Goal: Information Seeking & Learning: Learn about a topic

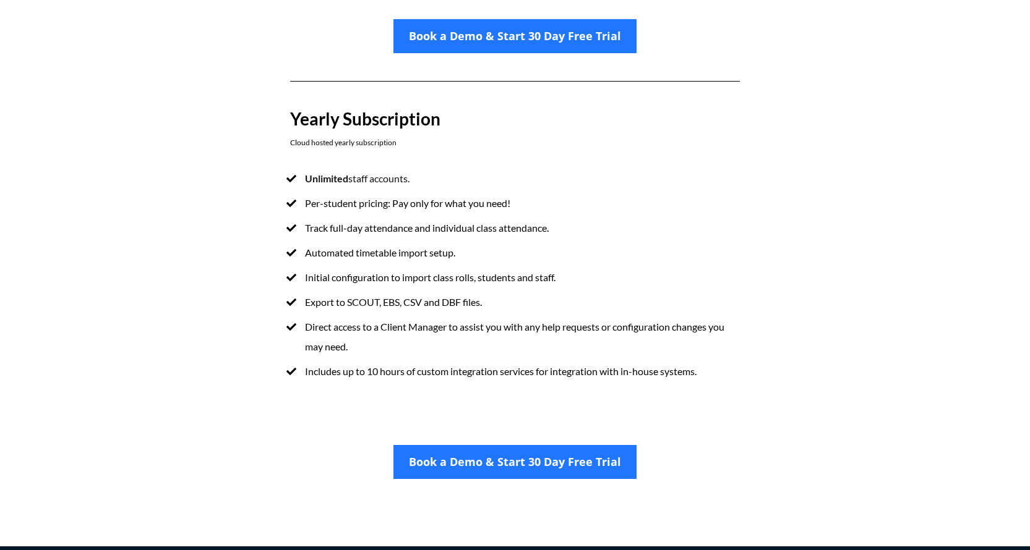
scroll to position [764, 0]
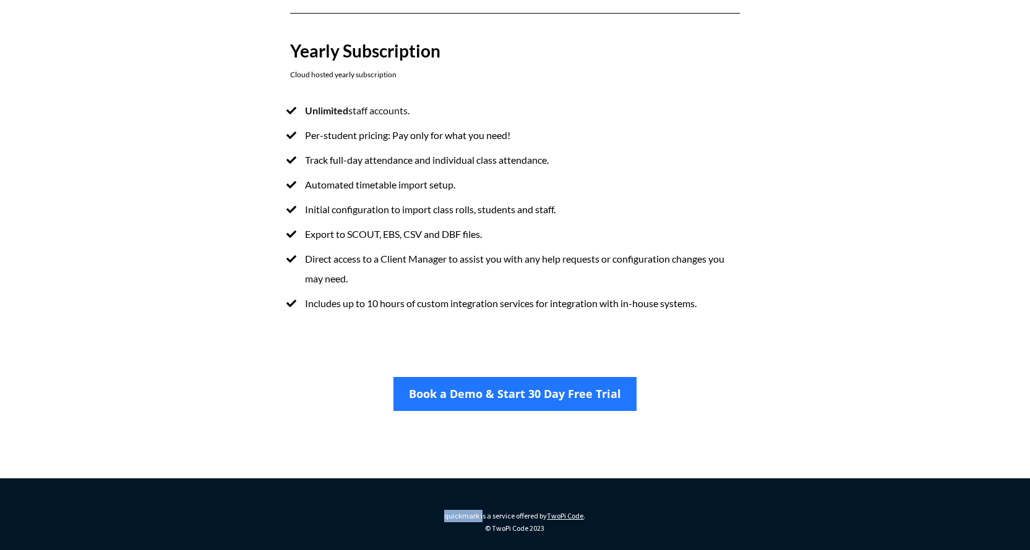
drag, startPoint x: 430, startPoint y: 516, endPoint x: 482, endPoint y: 516, distance: 51.9
click at [482, 516] on p "quickmark is a service offered by TwoPi Code . © TwoPi Code 2023" at bounding box center [514, 522] width 205 height 24
click at [482, 516] on span "quickmark is a service offered by" at bounding box center [495, 515] width 103 height 9
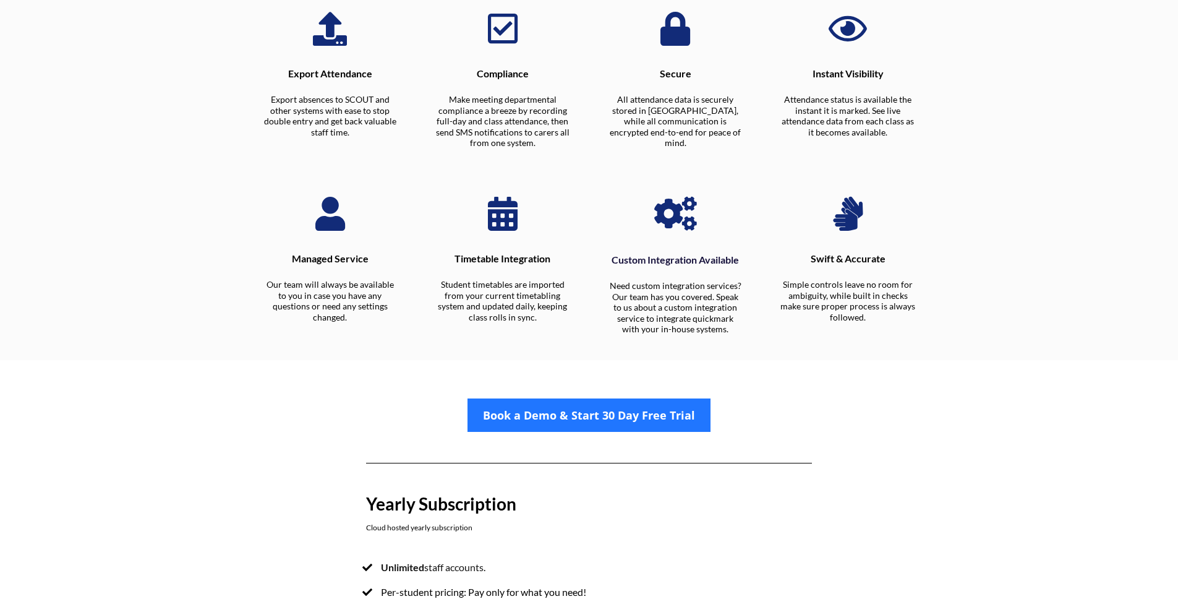
scroll to position [0, 0]
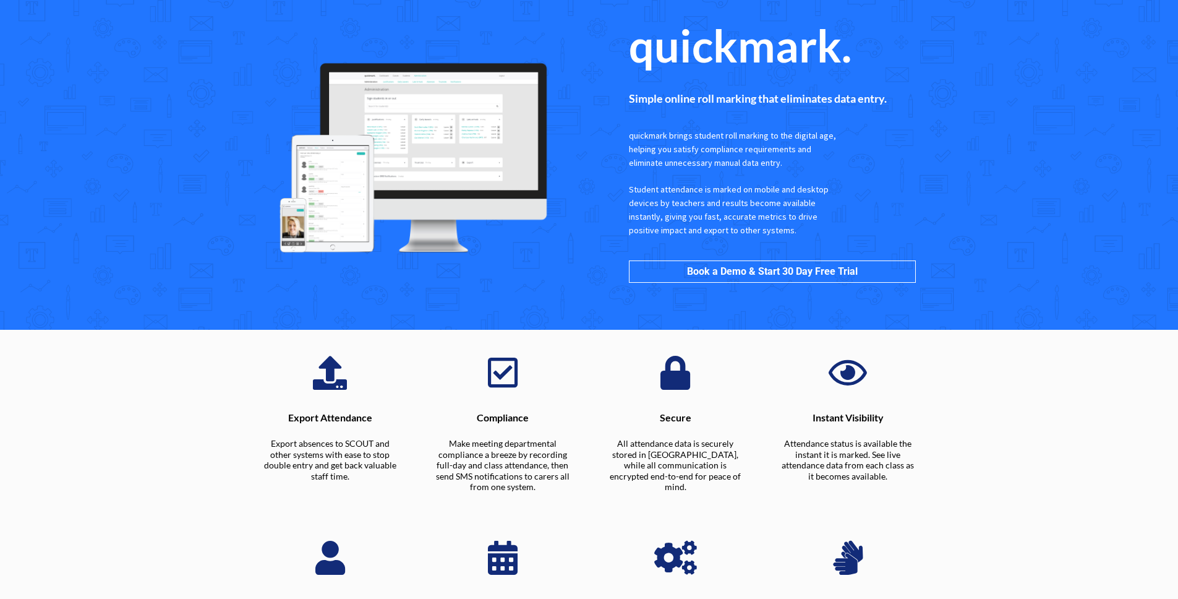
drag, startPoint x: 422, startPoint y: 128, endPoint x: 284, endPoint y: 1, distance: 187.7
drag, startPoint x: 881, startPoint y: 46, endPoint x: 576, endPoint y: 72, distance: 306.0
click at [615, 46] on div "quickmark. Simple online roll marking that eliminates data entry. quickmark bri…" at bounding box center [772, 154] width 324 height 294
copy span "quickmark."
click at [871, 108] on div "Simple online roll marking that eliminates data entry." at bounding box center [772, 99] width 310 height 35
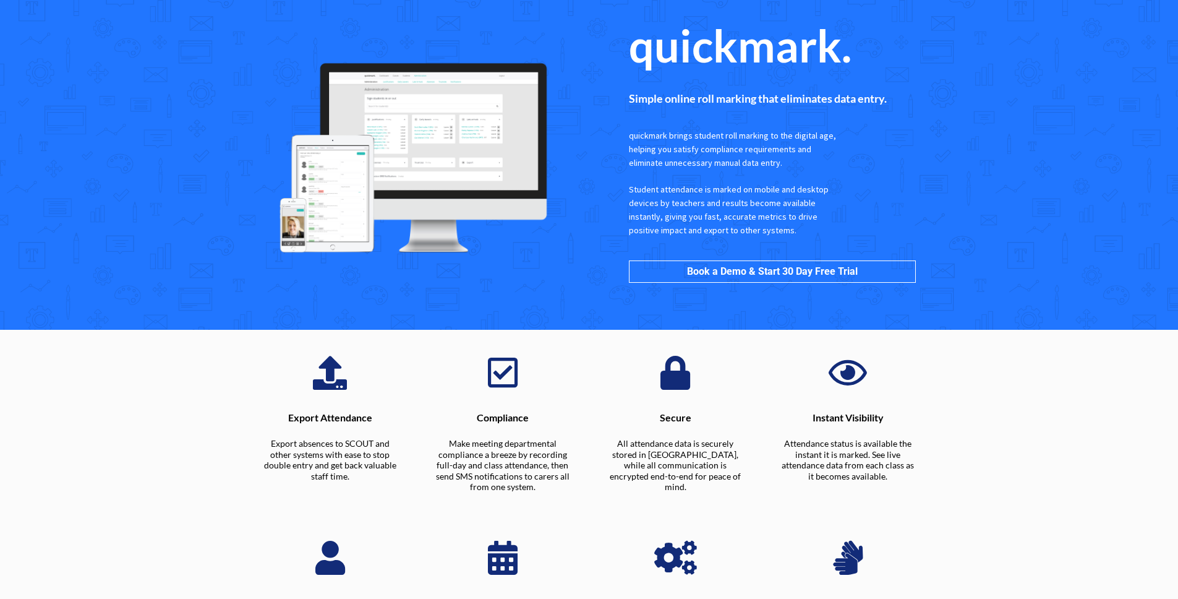
click at [712, 133] on span "quickmark brings student roll marking to the digital age, helping you satisfy c…" at bounding box center [733, 149] width 209 height 38
drag, startPoint x: 631, startPoint y: 100, endPoint x: 915, endPoint y: 103, distance: 284.5
click at [915, 103] on p "Simple online roll marking that eliminates data entry." at bounding box center [772, 99] width 287 height 11
copy span "Simple online roll marking that eliminates data entry."
click at [844, 93] on span "Simple online roll marking that eliminates data entry." at bounding box center [758, 99] width 258 height 14
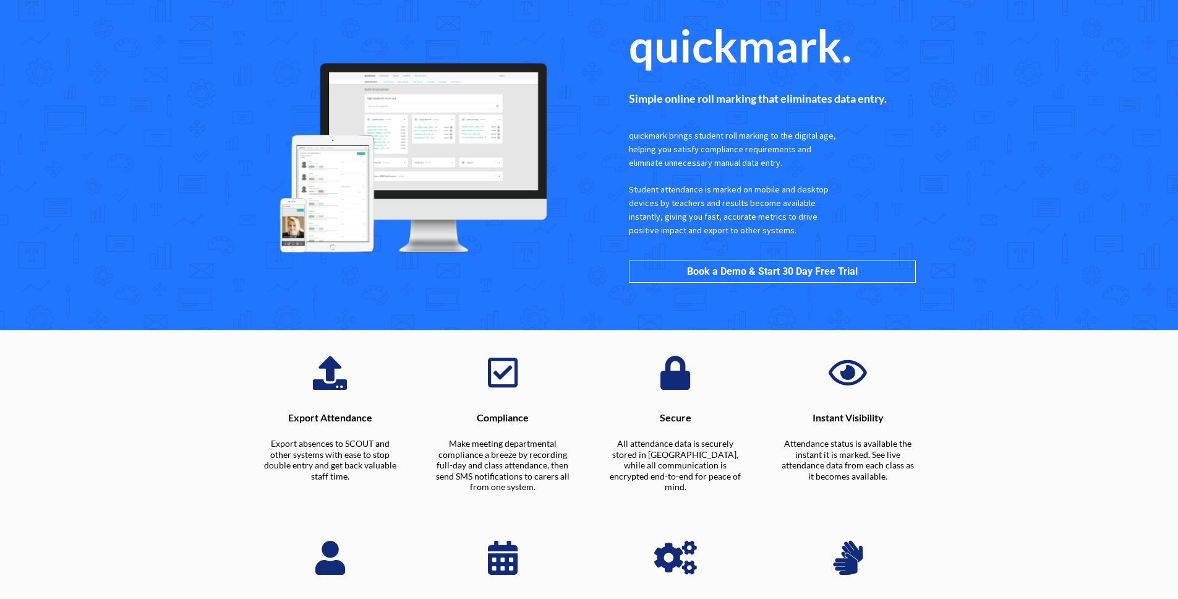
click at [894, 100] on p "Simple online roll marking that eliminates data entry." at bounding box center [772, 99] width 287 height 11
drag, startPoint x: 817, startPoint y: 100, endPoint x: 626, endPoint y: 100, distance: 190.5
click at [626, 100] on div "Simple online roll marking that eliminates data entry." at bounding box center [772, 99] width 310 height 35
copy span "Simple online roll marking that eliminates data entry."
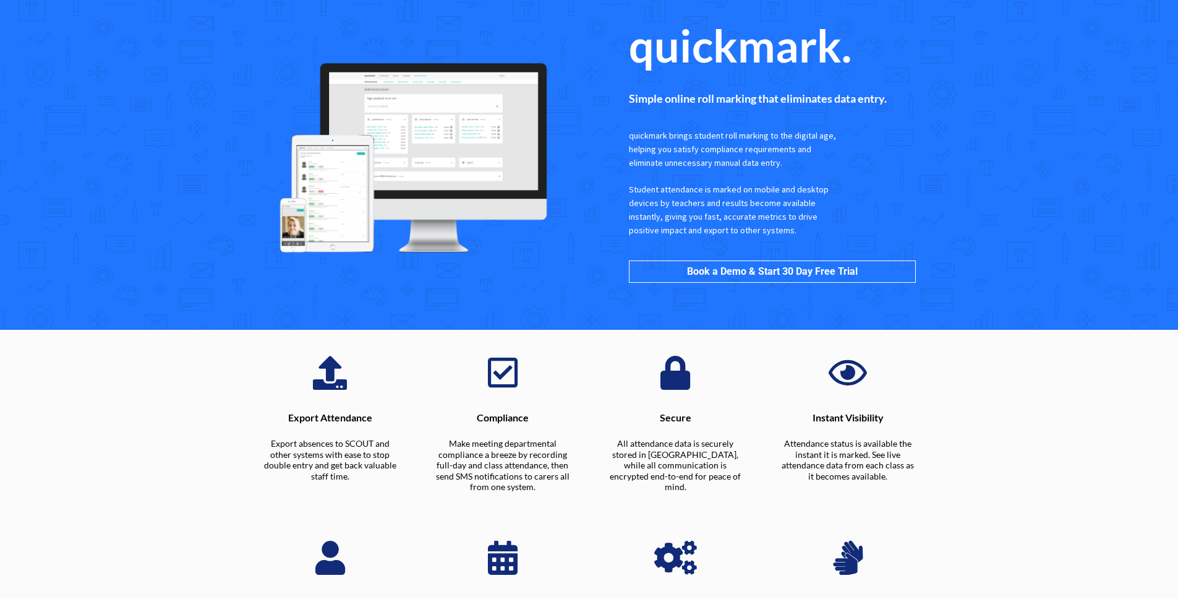
click at [636, 134] on span "quickmark brings student roll marking to the digital age, helping you satisfy c…" at bounding box center [733, 149] width 209 height 38
click at [727, 195] on span "Student attendance is marked on mobile and desktop devices by teachers and resu…" at bounding box center [730, 210] width 202 height 52
click at [821, 174] on div "quickmark brings student roll marking to the digital age, helping you satisfy c…" at bounding box center [733, 183] width 209 height 108
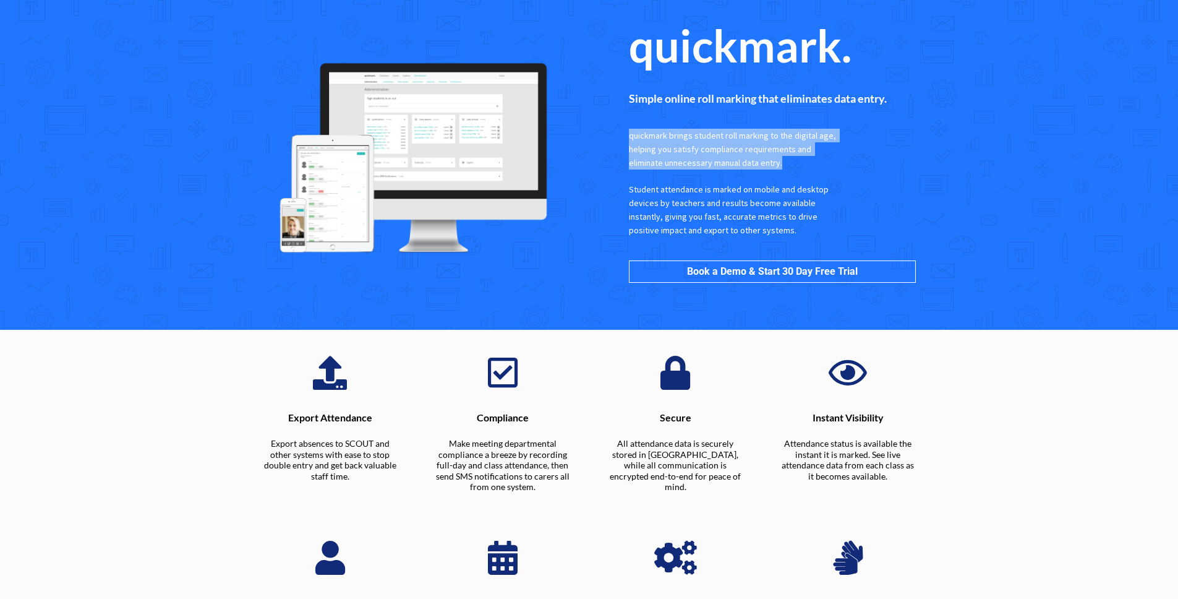
drag, startPoint x: 628, startPoint y: 134, endPoint x: 809, endPoint y: 163, distance: 182.8
click at [809, 163] on p "quickmark brings student roll marking to the digital age, helping you satisfy c…" at bounding box center [733, 149] width 209 height 41
copy span "quickmark brings student roll marking to the digital age, helping you satisfy c…"
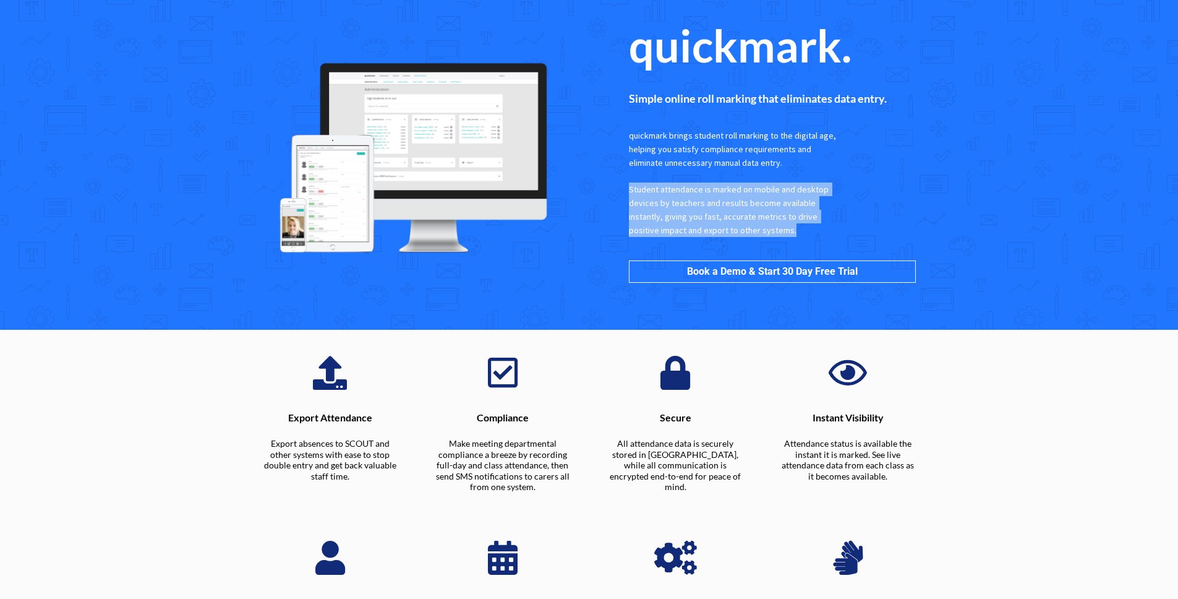
drag, startPoint x: 628, startPoint y: 192, endPoint x: 805, endPoint y: 231, distance: 181.7
click at [805, 231] on div "quickmark brings student roll marking to the digital age, helping you satisfy c…" at bounding box center [733, 183] width 233 height 132
copy span "Student attendance is marked on mobile and desktop devices by teachers and resu…"
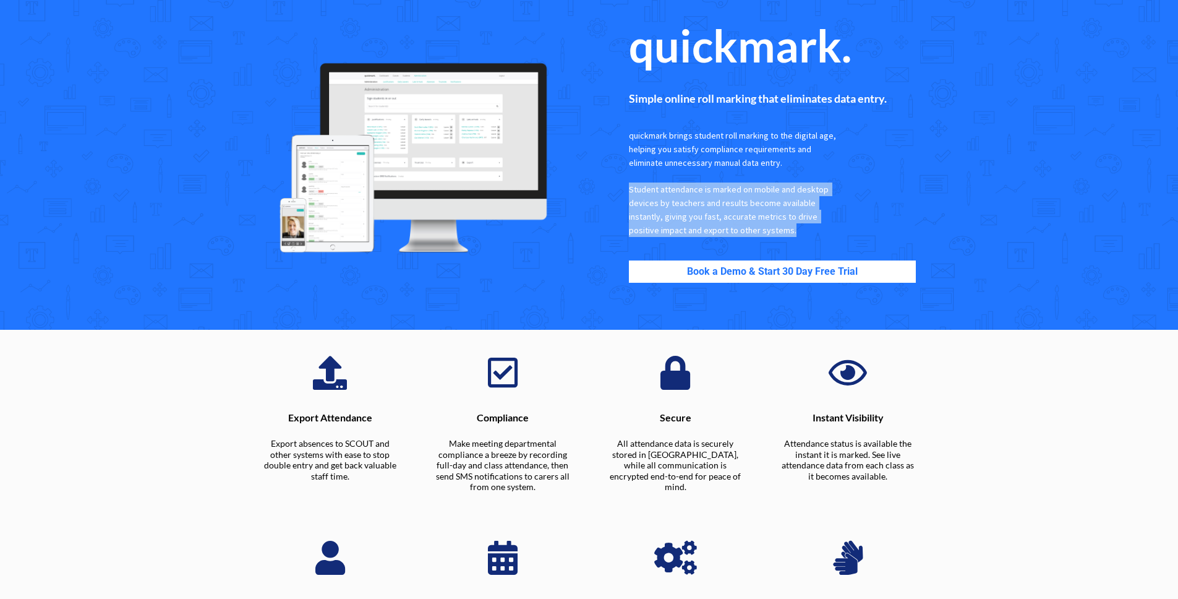
click at [882, 267] on link "Book a Demo & Start 30 Day Free Trial" at bounding box center [772, 271] width 287 height 22
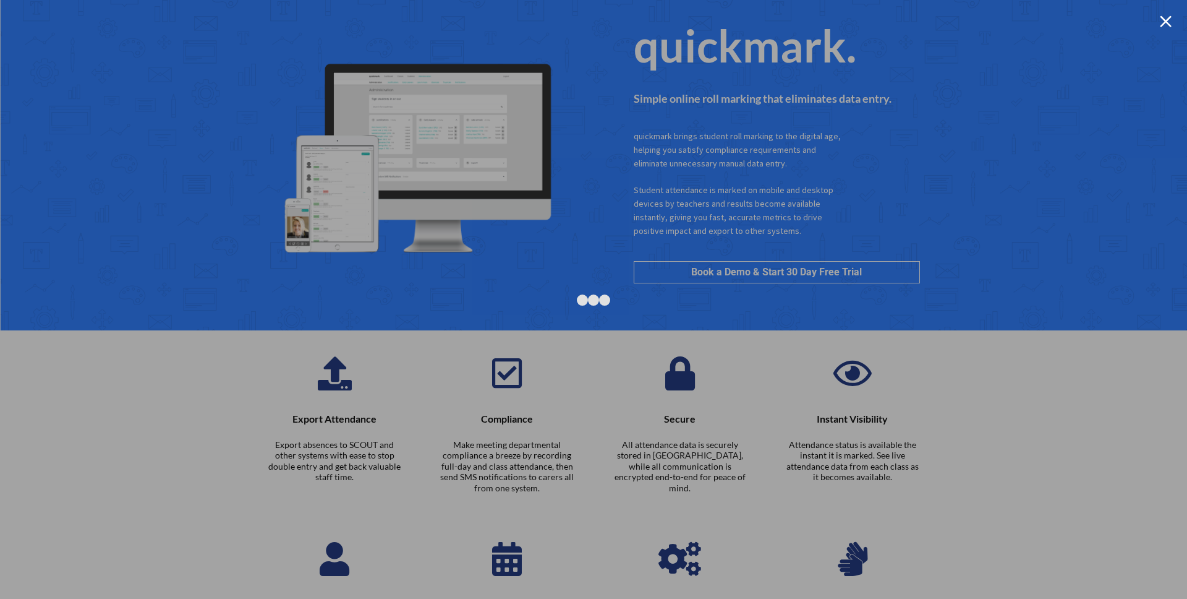
click at [1029, 25] on div at bounding box center [1166, 21] width 12 height 12
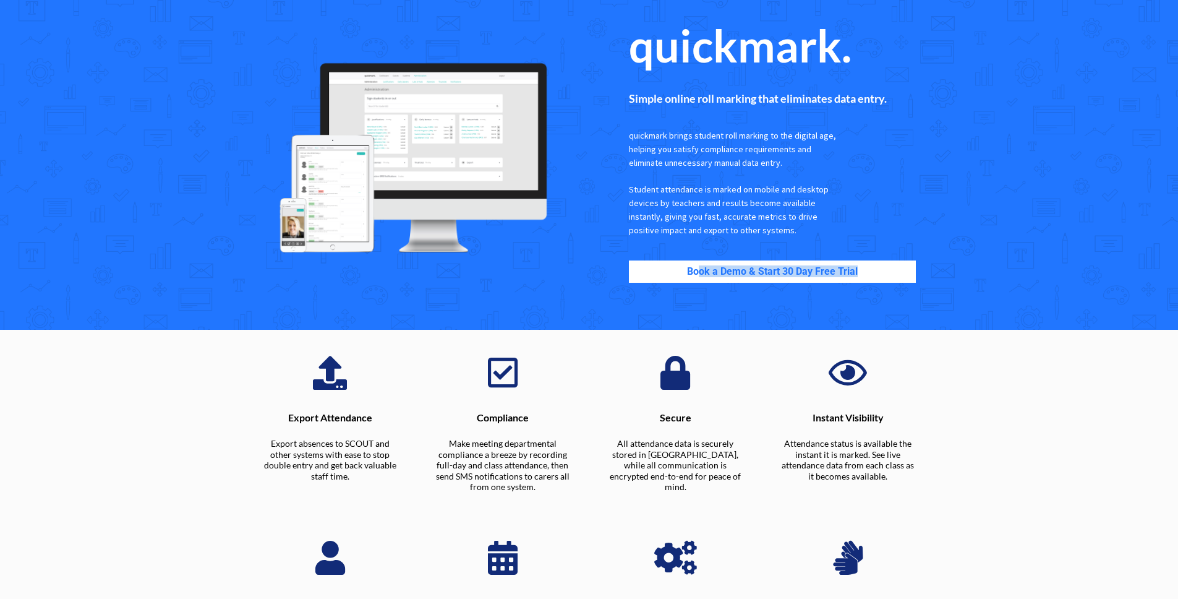
drag, startPoint x: 941, startPoint y: 273, endPoint x: 698, endPoint y: 276, distance: 243.0
click at [699, 276] on section "quickmark. Simple online roll marking that eliminates data entry. quickmark bri…" at bounding box center [589, 165] width 1178 height 330
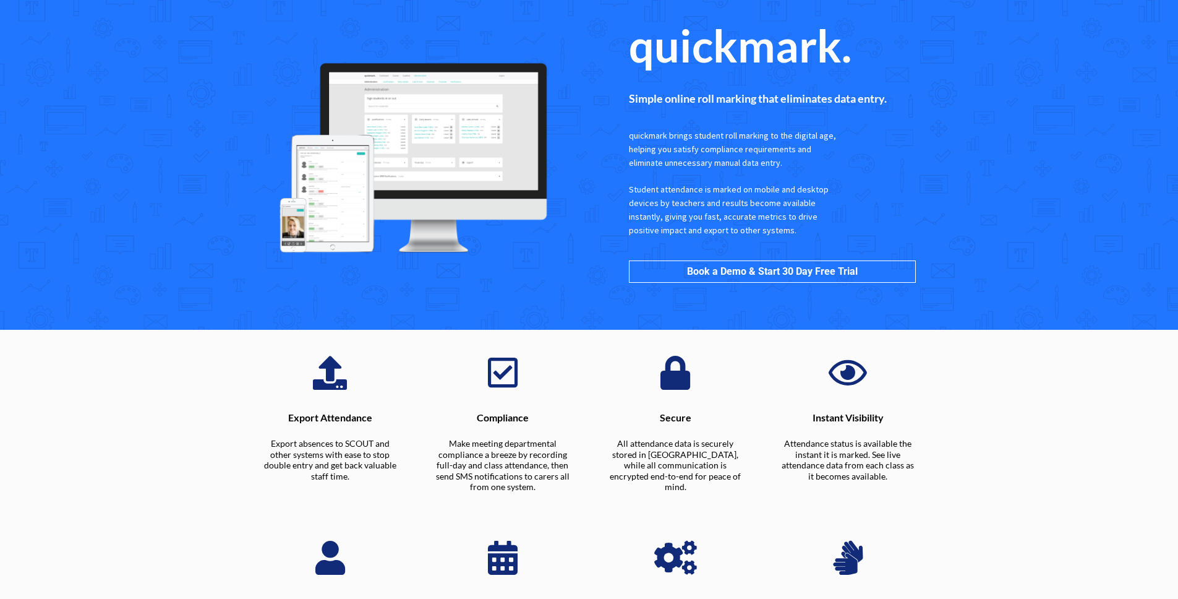
click at [937, 305] on div "quickmark. Simple online roll marking that eliminates data entry. quickmark bri…" at bounding box center [589, 165] width 705 height 330
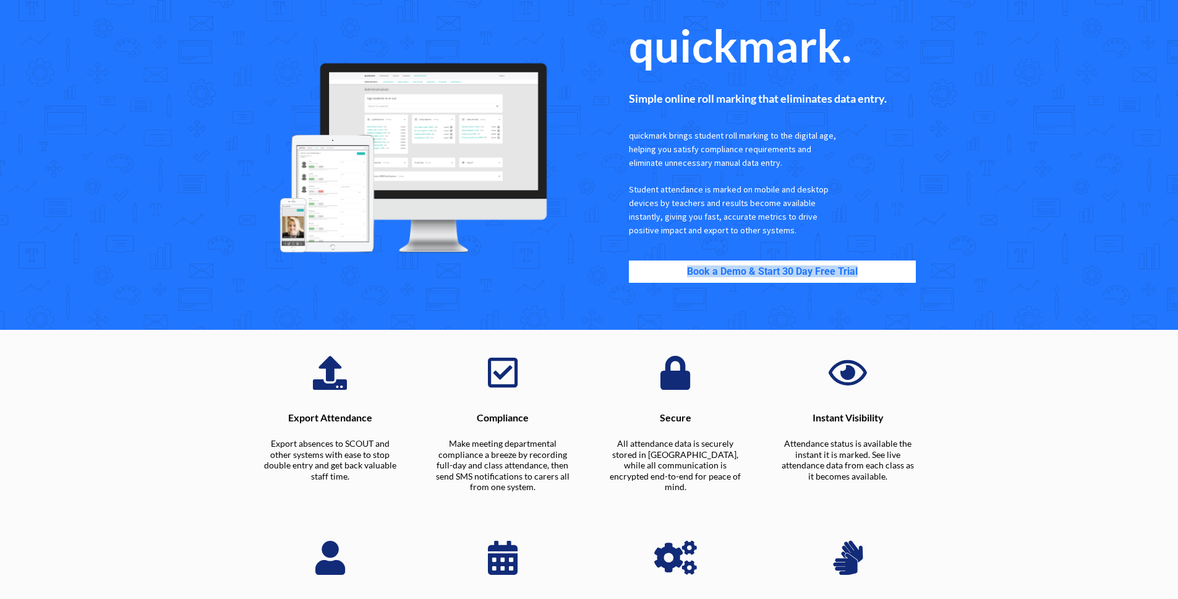
drag, startPoint x: 924, startPoint y: 278, endPoint x: 672, endPoint y: 275, distance: 251.7
click at [672, 275] on div "Book a Demo & Start 30 Day Free Trial" at bounding box center [772, 272] width 310 height 46
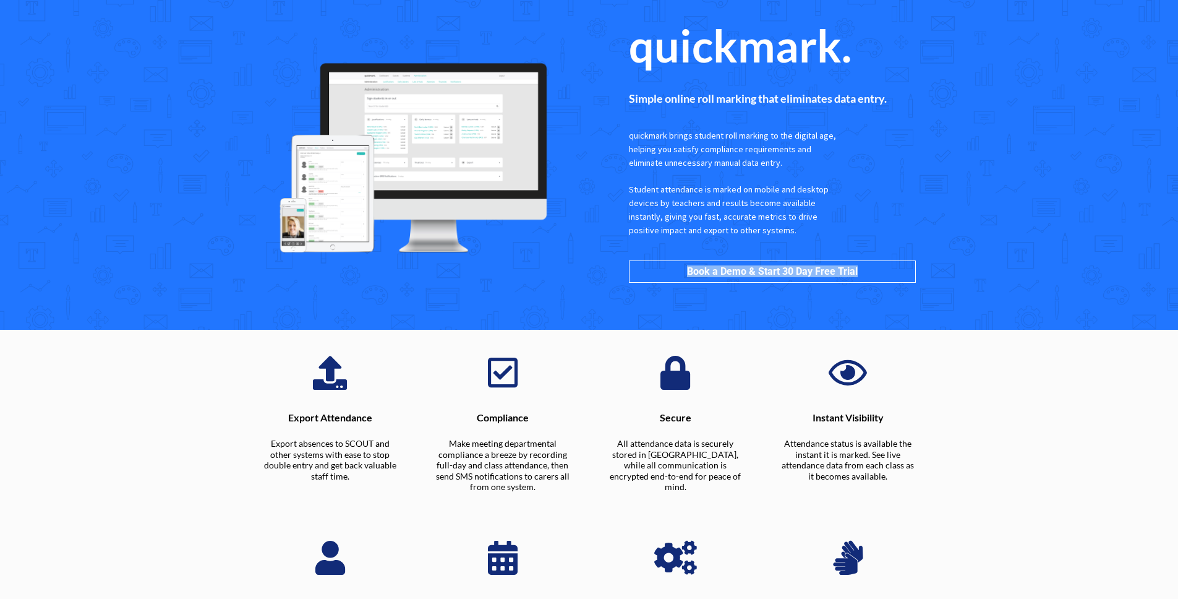
copy link "Book a Demo & Start 30 Day Free Trial"
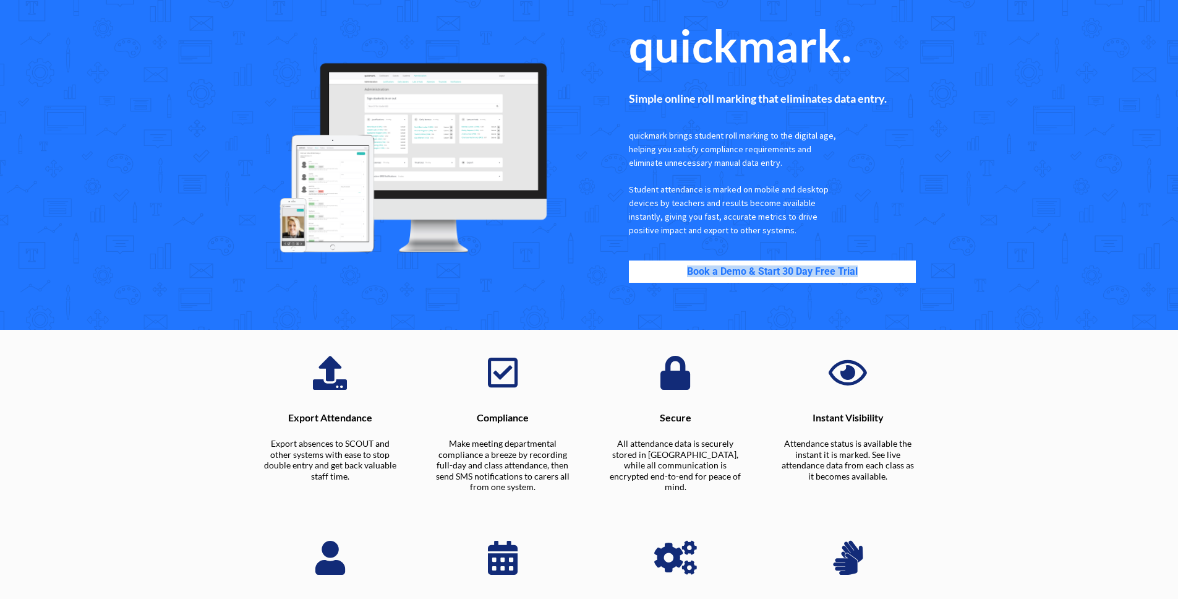
click at [661, 265] on link "Book a Demo & Start 30 Day Free Trial" at bounding box center [772, 271] width 287 height 22
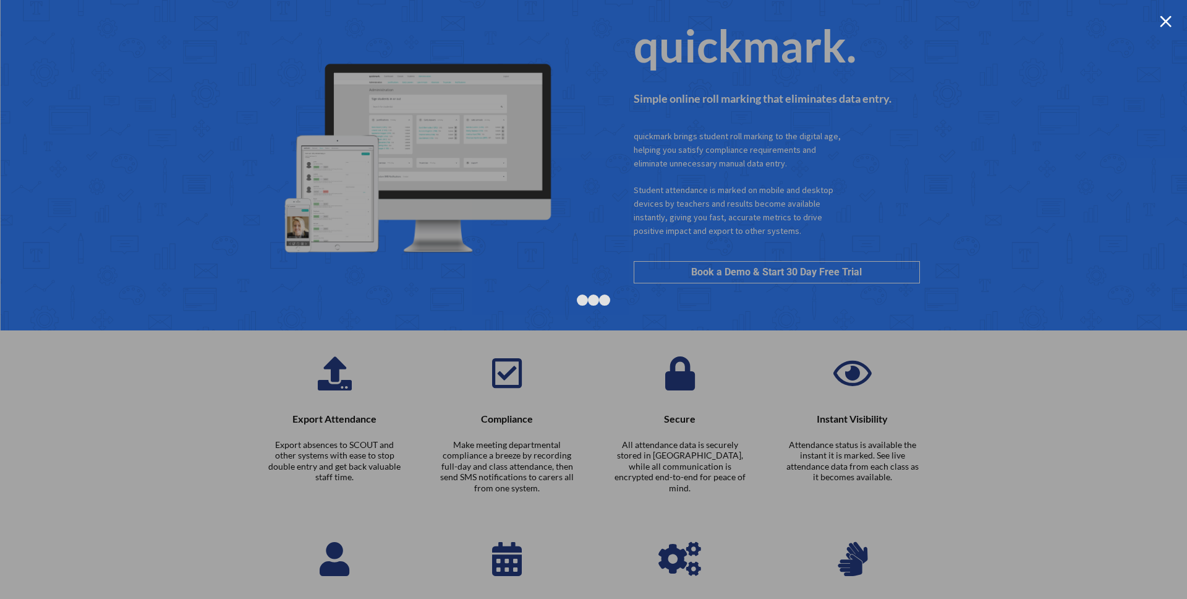
click at [1029, 23] on div at bounding box center [1166, 21] width 12 height 12
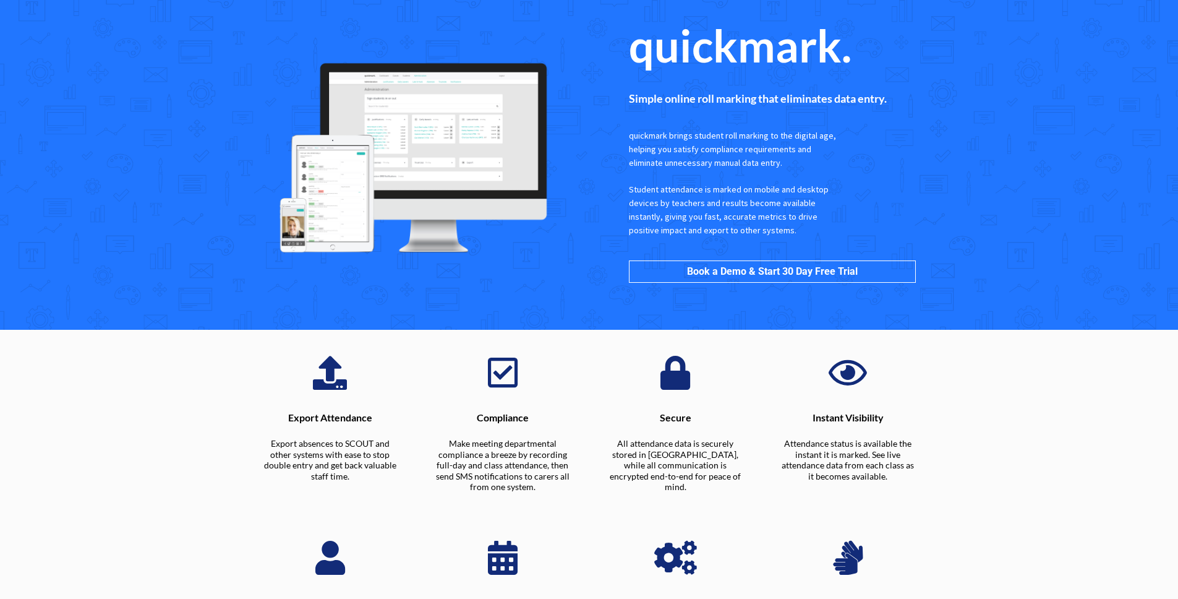
drag, startPoint x: 1071, startPoint y: 126, endPoint x: 964, endPoint y: 137, distance: 107.6
click at [1029, 136] on section "quickmark. Simple online roll marking that eliminates data entry. quickmark bri…" at bounding box center [589, 165] width 1178 height 330
click at [1029, 263] on section "quickmark. Simple online roll marking that eliminates data entry. quickmark bri…" at bounding box center [589, 165] width 1178 height 330
drag, startPoint x: 878, startPoint y: 83, endPoint x: 862, endPoint y: 59, distance: 29.0
click at [878, 82] on div "Simple online roll marking that eliminates data entry." at bounding box center [772, 99] width 310 height 35
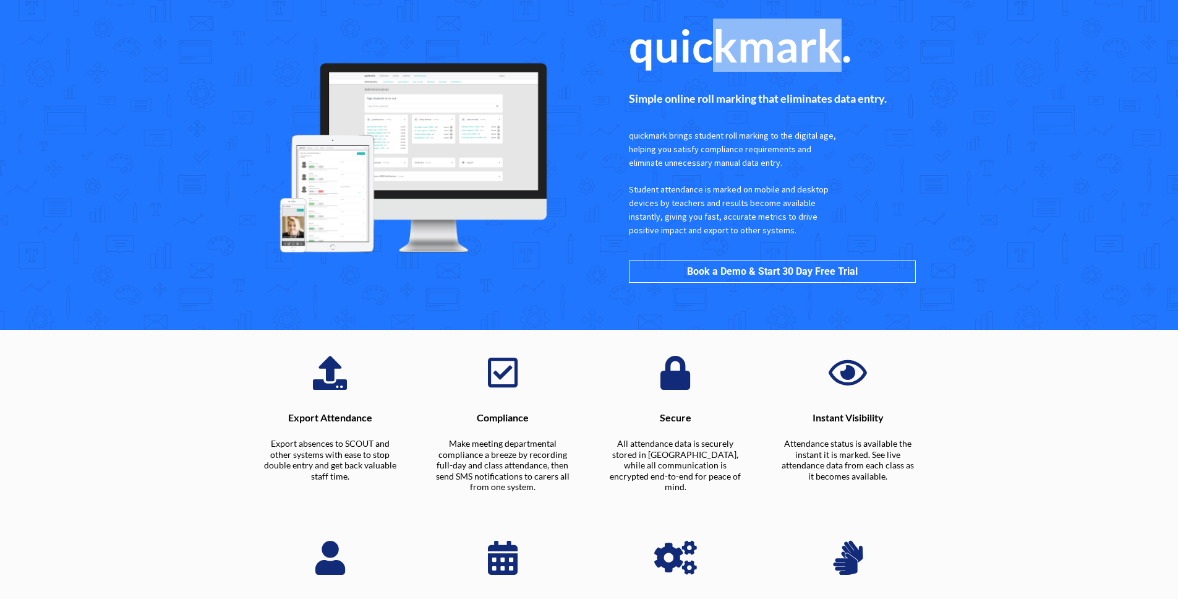
drag, startPoint x: 837, startPoint y: 49, endPoint x: 713, endPoint y: 48, distance: 123.7
click at [709, 48] on span "quickmark." at bounding box center [740, 45] width 223 height 53
click at [851, 63] on span "quickmark." at bounding box center [740, 45] width 223 height 53
drag, startPoint x: 855, startPoint y: 55, endPoint x: 624, endPoint y: 53, distance: 231.3
click at [624, 53] on div "quickmark." at bounding box center [772, 48] width 310 height 68
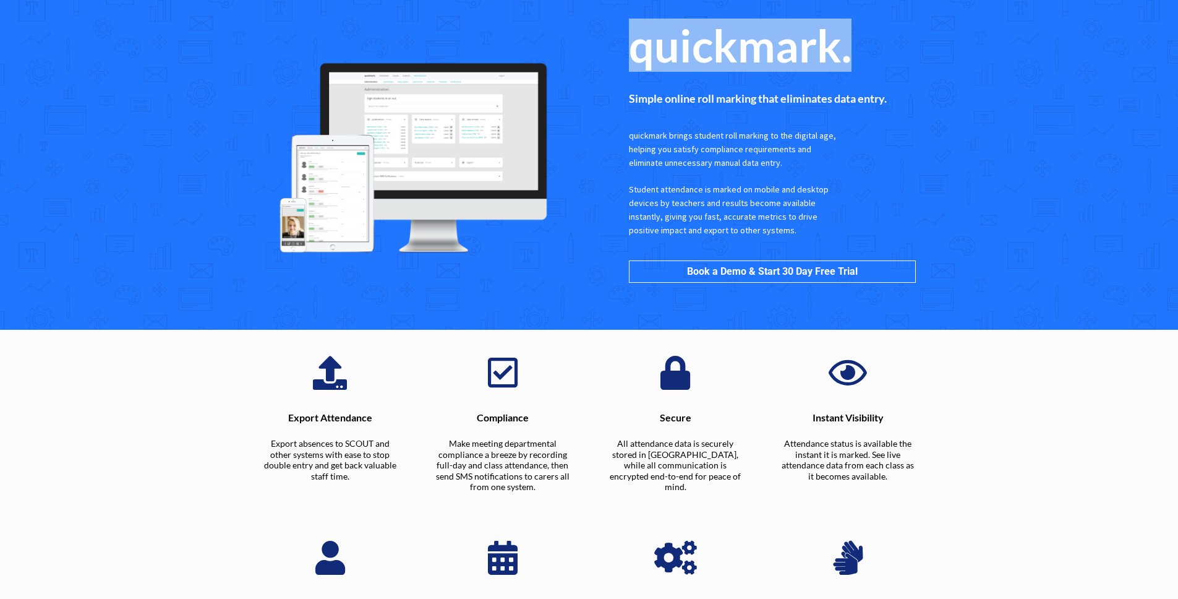
copy span "quickmark."
drag, startPoint x: 503, startPoint y: 79, endPoint x: 610, endPoint y: 99, distance: 109.4
click at [503, 79] on img at bounding box center [411, 159] width 312 height 211
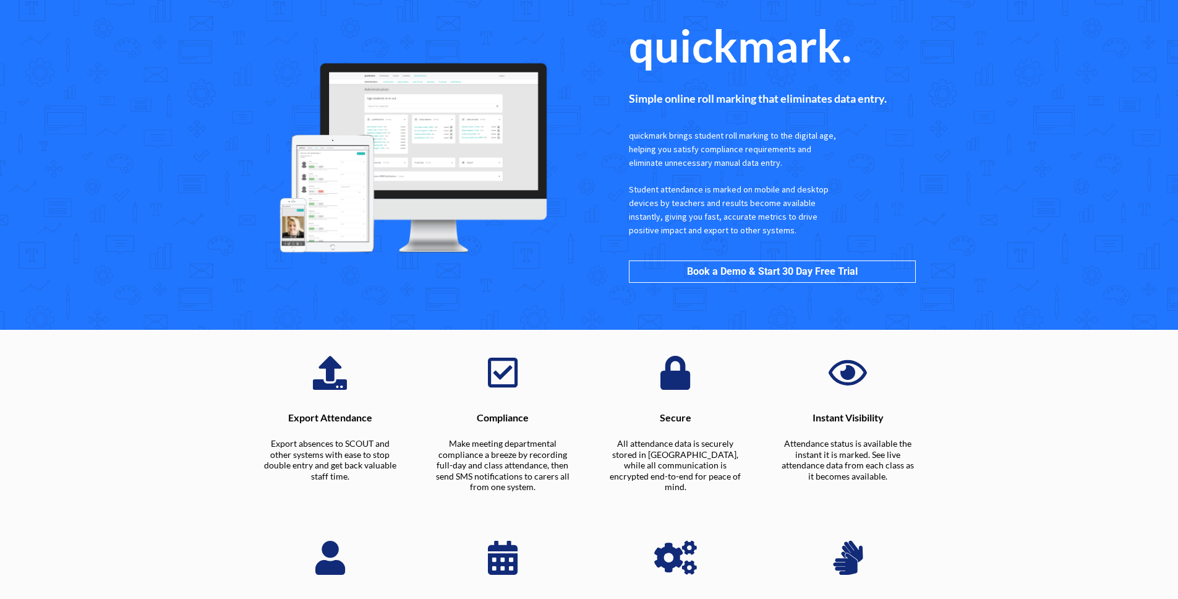
drag, startPoint x: 684, startPoint y: 116, endPoint x: 691, endPoint y: 123, distance: 10.1
click at [683, 116] on div "Simple online roll marking that eliminates data entry." at bounding box center [772, 99] width 310 height 35
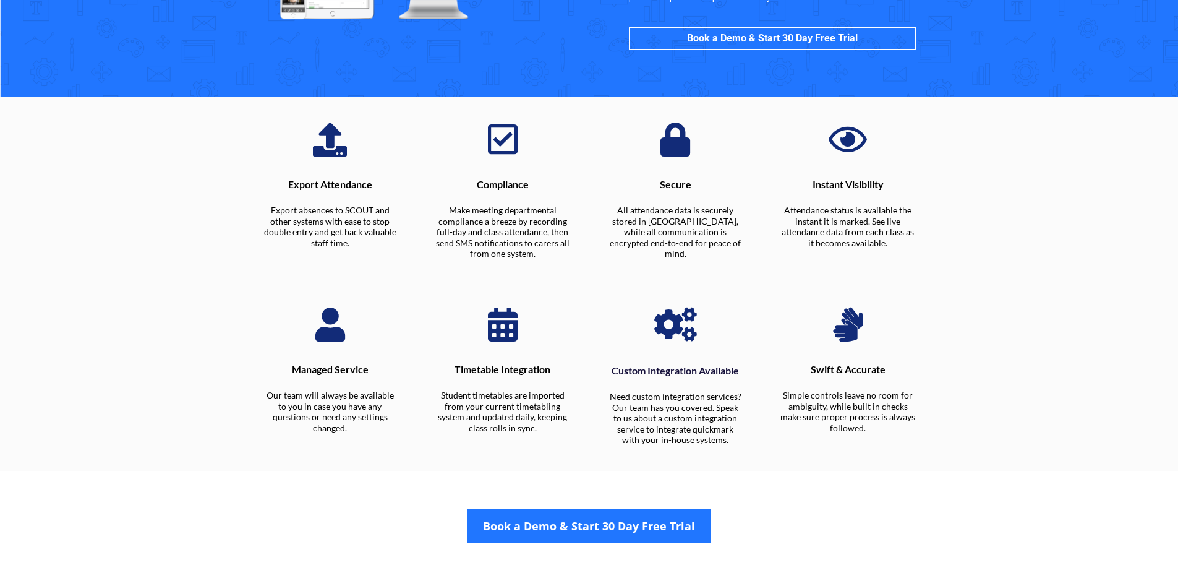
scroll to position [187, 0]
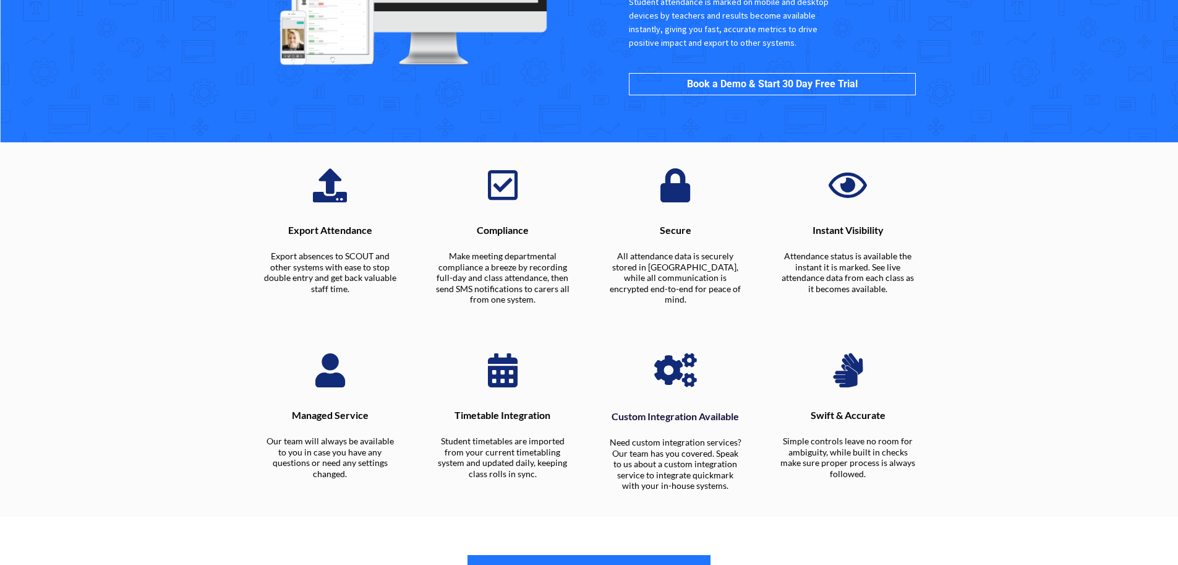
drag, startPoint x: 323, startPoint y: 239, endPoint x: 291, endPoint y: 234, distance: 32.0
click at [322, 239] on div "Export Attendance Export absences to SCOUT and other systems with ease to stop …" at bounding box center [329, 260] width 135 height 68
drag, startPoint x: 288, startPoint y: 233, endPoint x: 388, endPoint y: 234, distance: 100.2
click at [388, 234] on p "Export Attendance" at bounding box center [329, 231] width 135 height 10
copy p "Export Attendance"
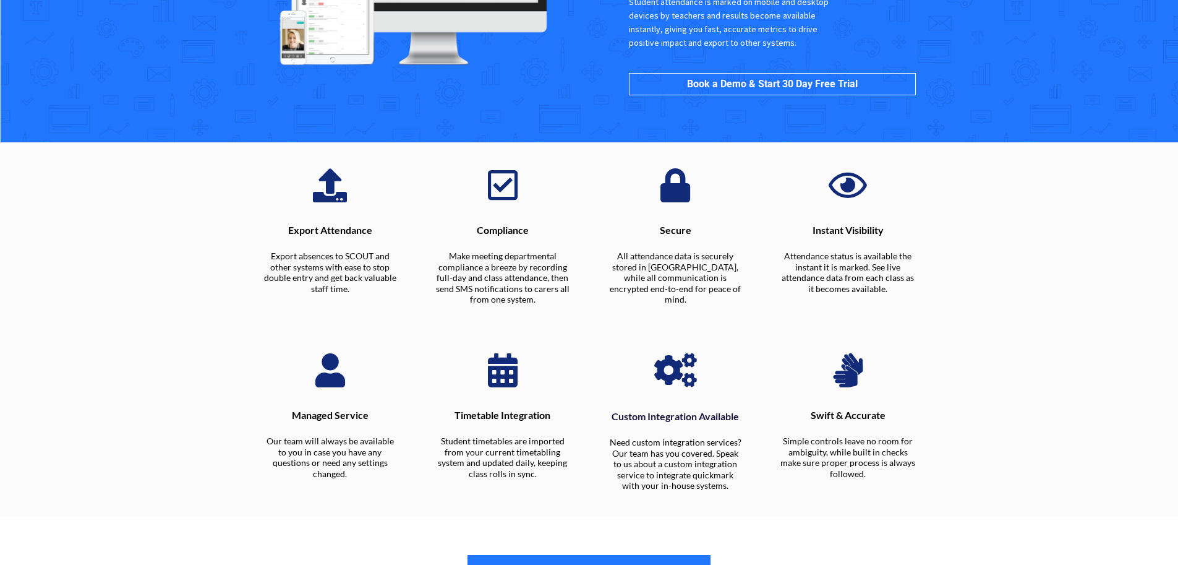
click at [488, 231] on p "Compliance" at bounding box center [502, 231] width 135 height 10
copy p "Compliance"
click at [673, 227] on p "Secure" at bounding box center [675, 231] width 135 height 10
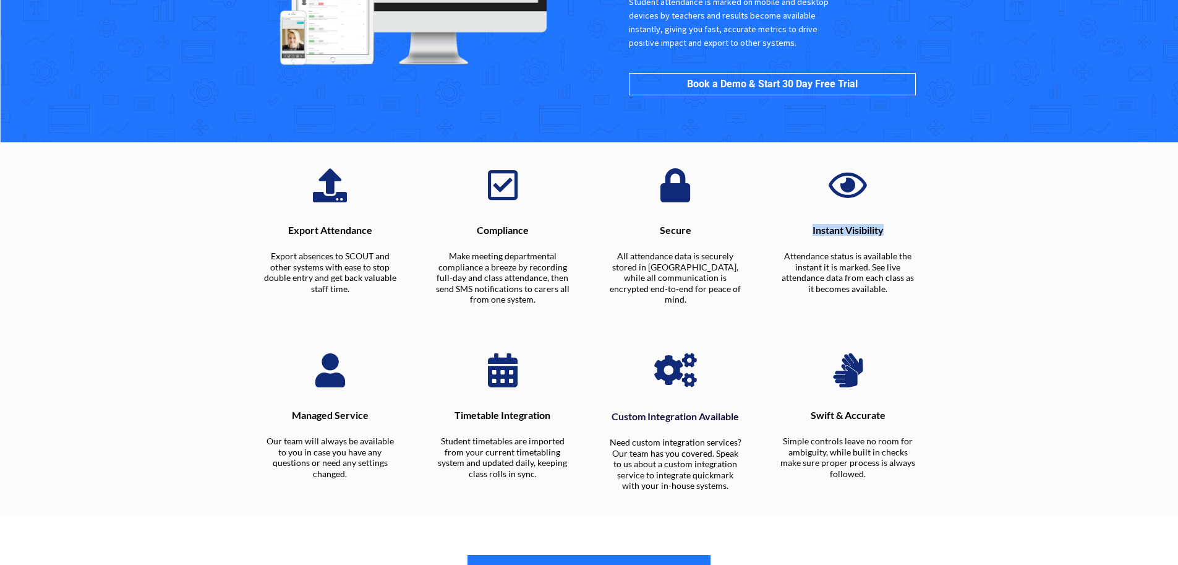
drag, startPoint x: 811, startPoint y: 235, endPoint x: 907, endPoint y: 232, distance: 95.9
click at [907, 232] on p "Instant Visibility" at bounding box center [847, 231] width 135 height 10
drag, startPoint x: 343, startPoint y: 422, endPoint x: 270, endPoint y: 416, distance: 73.8
click at [269, 416] on p "Managed Service" at bounding box center [329, 416] width 135 height 10
click at [569, 414] on div "Timetable Integration Student timetables are imported from your current timetab…" at bounding box center [503, 445] width 159 height 92
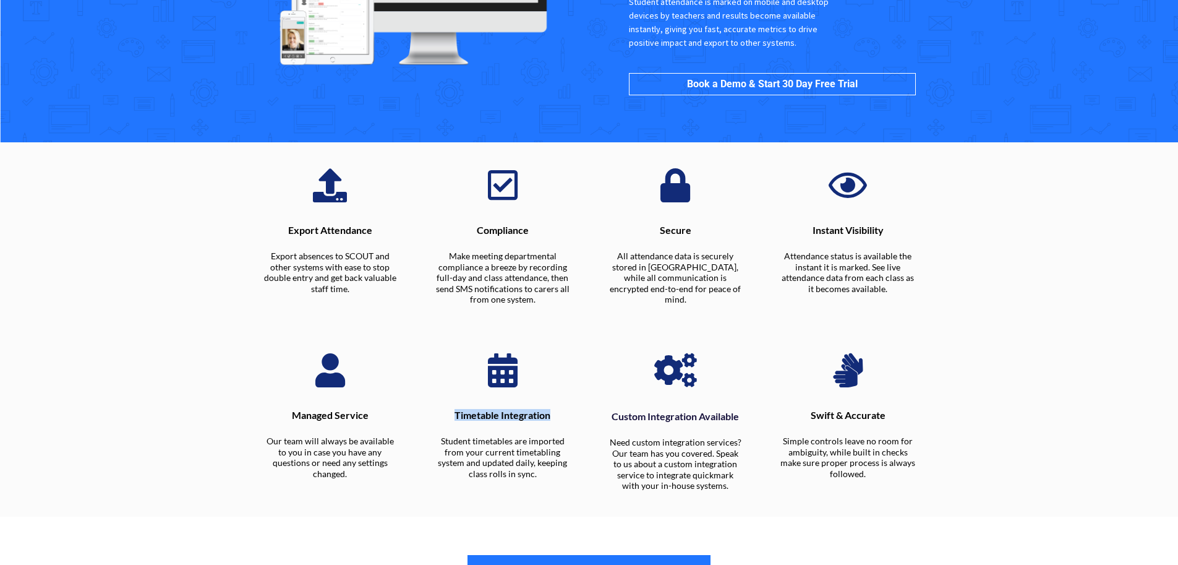
drag, startPoint x: 569, startPoint y: 414, endPoint x: 452, endPoint y: 417, distance: 116.9
click at [452, 417] on p "Timetable Integration" at bounding box center [502, 416] width 135 height 10
drag, startPoint x: 606, startPoint y: 417, endPoint x: 759, endPoint y: 417, distance: 152.7
click at [759, 417] on div "Custom Integration Available Need custom integration services? Our team has you…" at bounding box center [675, 422] width 173 height 175
drag, startPoint x: 808, startPoint y: 416, endPoint x: 910, endPoint y: 413, distance: 102.7
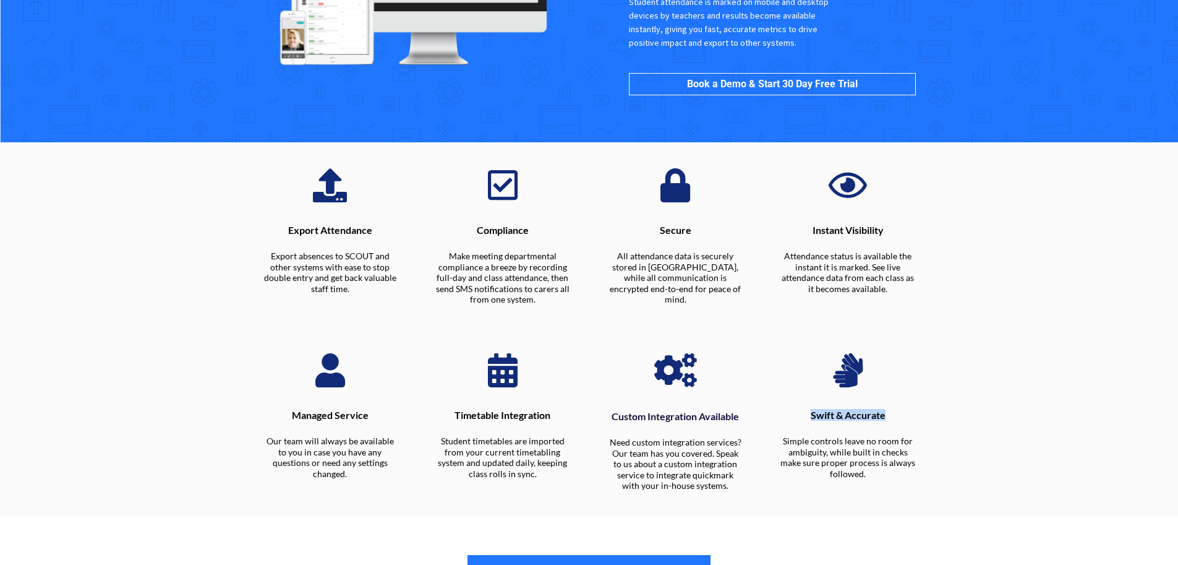
click at [910, 413] on p "Swift & Accurate" at bounding box center [847, 416] width 135 height 10
drag, startPoint x: 750, startPoint y: 414, endPoint x: 613, endPoint y: 416, distance: 136.7
click at [613, 416] on div "Custom Integration Available Need custom integration services? Our team has you…" at bounding box center [675, 451] width 159 height 104
drag, startPoint x: 610, startPoint y: 416, endPoint x: 748, endPoint y: 414, distance: 138.5
click at [748, 414] on div "Custom Integration Available Need custom integration services? Our team has you…" at bounding box center [675, 451] width 159 height 104
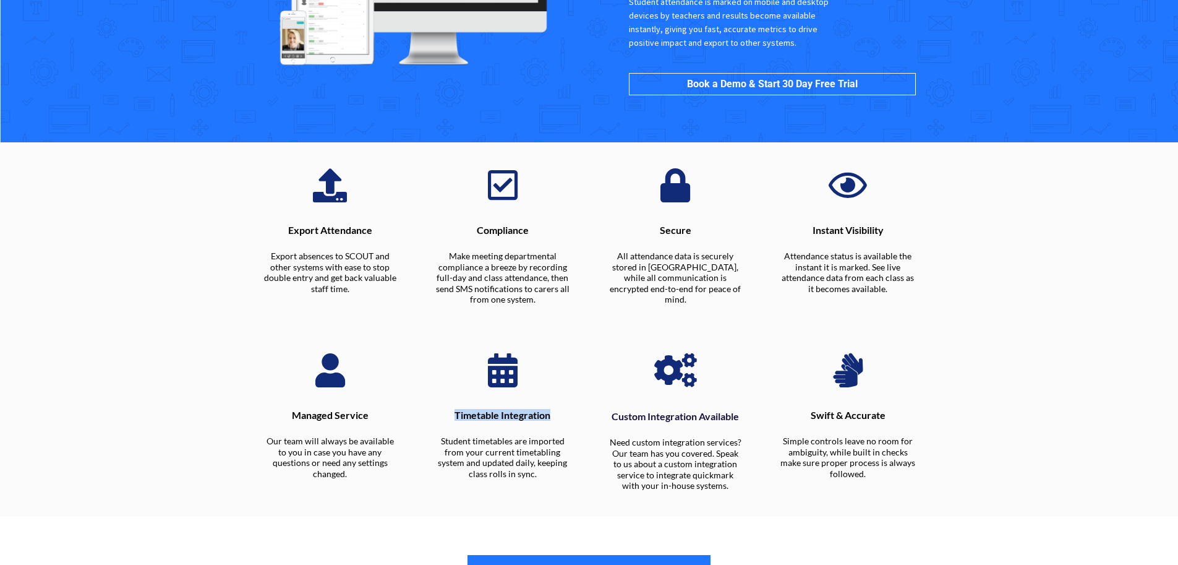
drag, startPoint x: 561, startPoint y: 414, endPoint x: 441, endPoint y: 414, distance: 120.0
click at [441, 414] on p "Timetable Integration" at bounding box center [502, 416] width 135 height 10
drag, startPoint x: 386, startPoint y: 414, endPoint x: 291, endPoint y: 417, distance: 95.3
click at [291, 417] on p "Managed Service" at bounding box center [329, 416] width 135 height 10
drag, startPoint x: 894, startPoint y: 233, endPoint x: 809, endPoint y: 232, distance: 84.1
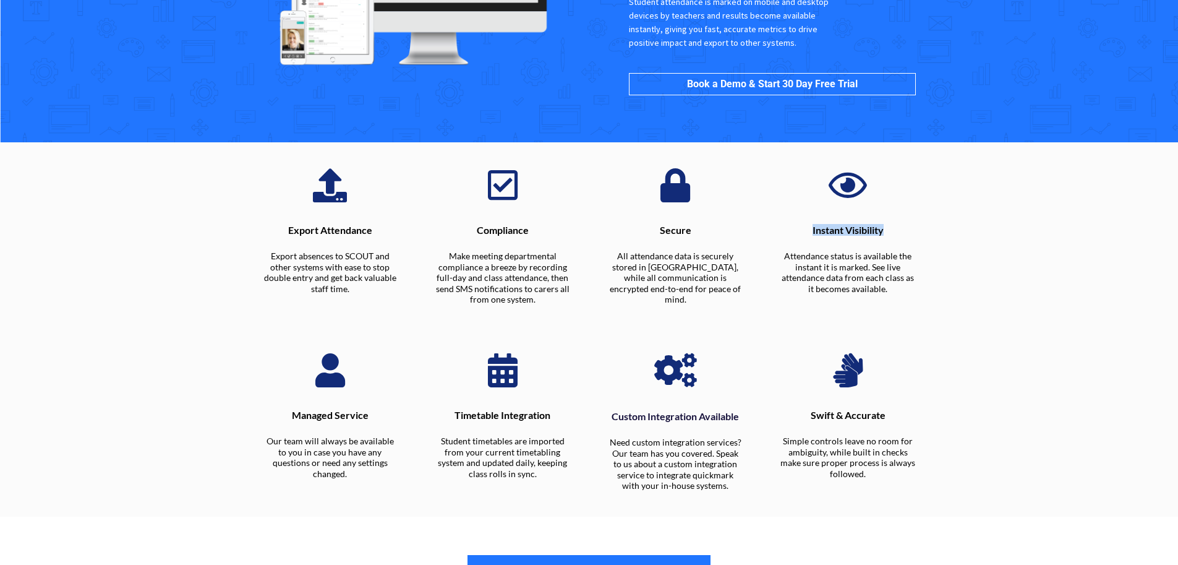
click at [809, 232] on p "Instant Visibility" at bounding box center [847, 231] width 135 height 10
click at [671, 233] on p "Secure" at bounding box center [675, 231] width 135 height 10
drag, startPoint x: 346, startPoint y: 290, endPoint x: 267, endPoint y: 259, distance: 85.0
click at [267, 259] on p "Export absences to SCOUT and other systems with ease to stop double entry and g…" at bounding box center [329, 271] width 135 height 43
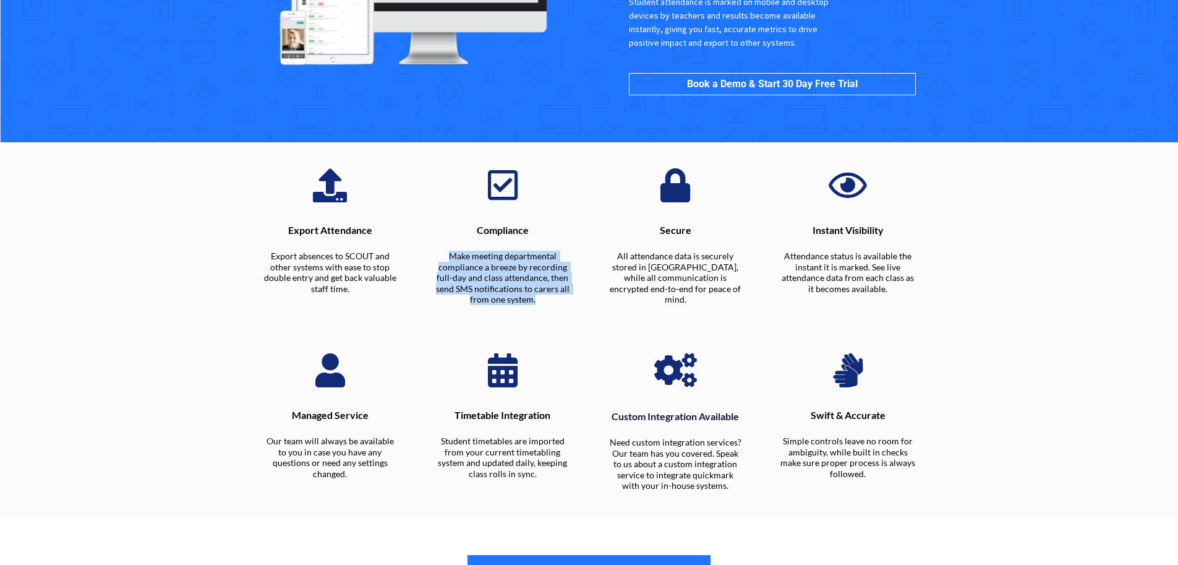
drag, startPoint x: 487, startPoint y: 275, endPoint x: 535, endPoint y: 299, distance: 53.9
click at [535, 299] on p "Make meeting departmental compliance a breeze by recording full-day and class a…" at bounding box center [502, 277] width 135 height 54
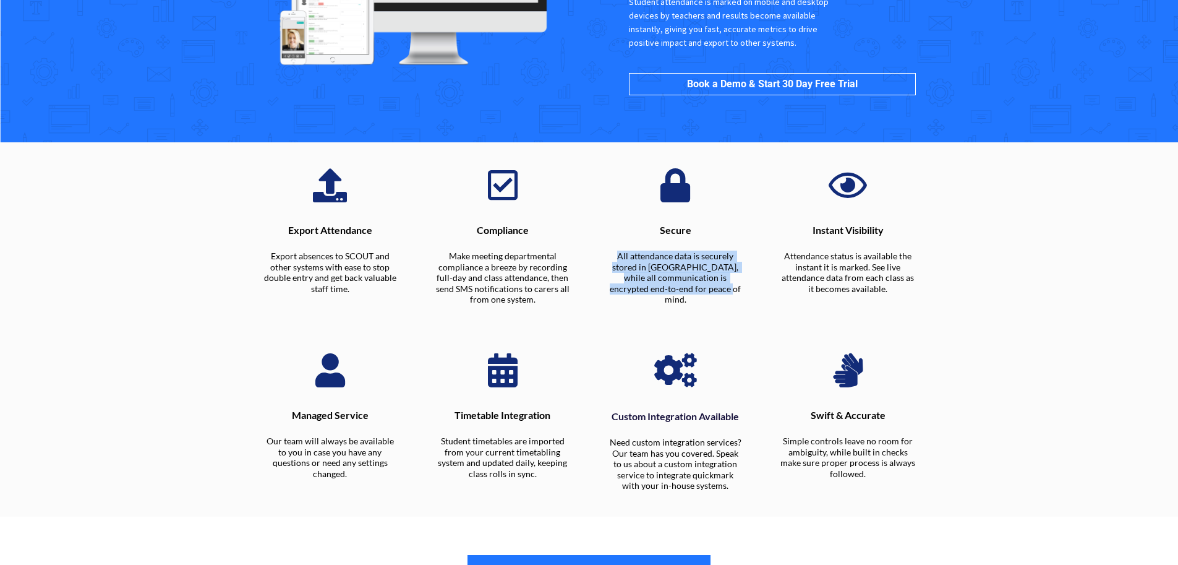
drag, startPoint x: 617, startPoint y: 255, endPoint x: 756, endPoint y: 291, distance: 143.5
click at [756, 291] on div "Secure All attendance data is securely stored in Australia, while all communica…" at bounding box center [675, 242] width 173 height 185
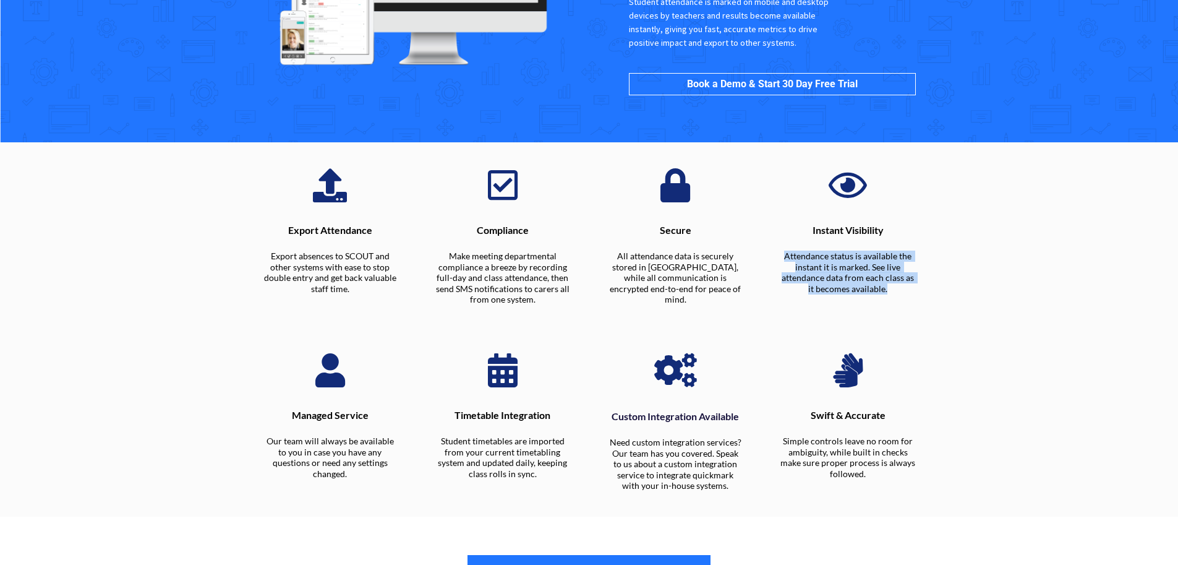
drag, startPoint x: 786, startPoint y: 254, endPoint x: 937, endPoint y: 291, distance: 155.8
click at [937, 291] on div "Export Attendance Export absences to SCOUT and other systems with ease to stop …" at bounding box center [589, 329] width 705 height 374
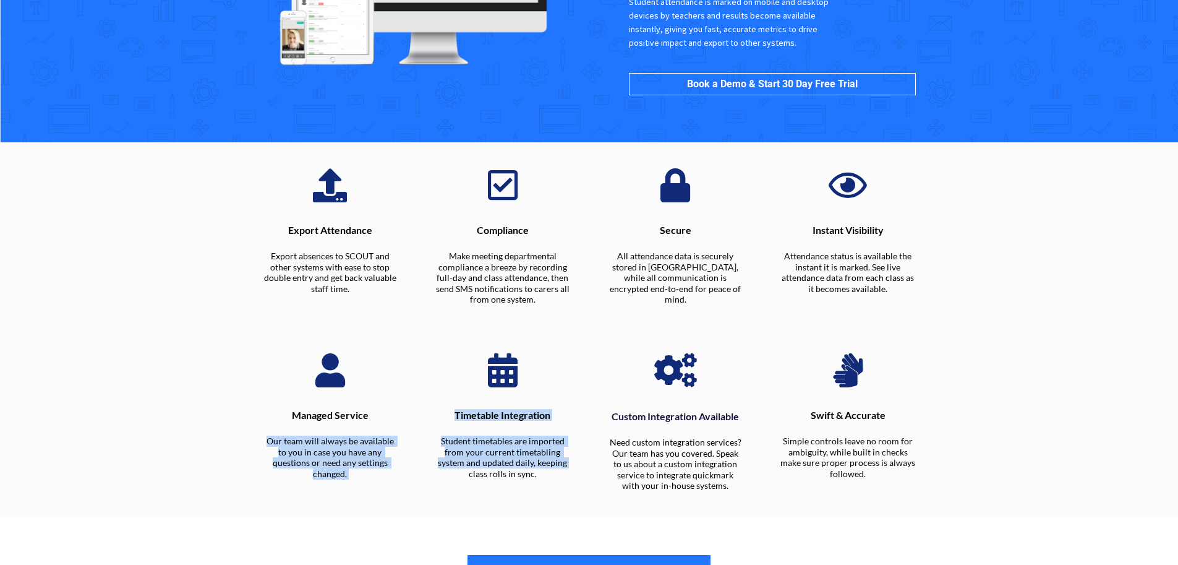
drag, startPoint x: 258, startPoint y: 444, endPoint x: 416, endPoint y: 471, distance: 159.9
click at [416, 471] on div "Managed Service Our team will always be available to you in case you have any q…" at bounding box center [589, 422] width 691 height 175
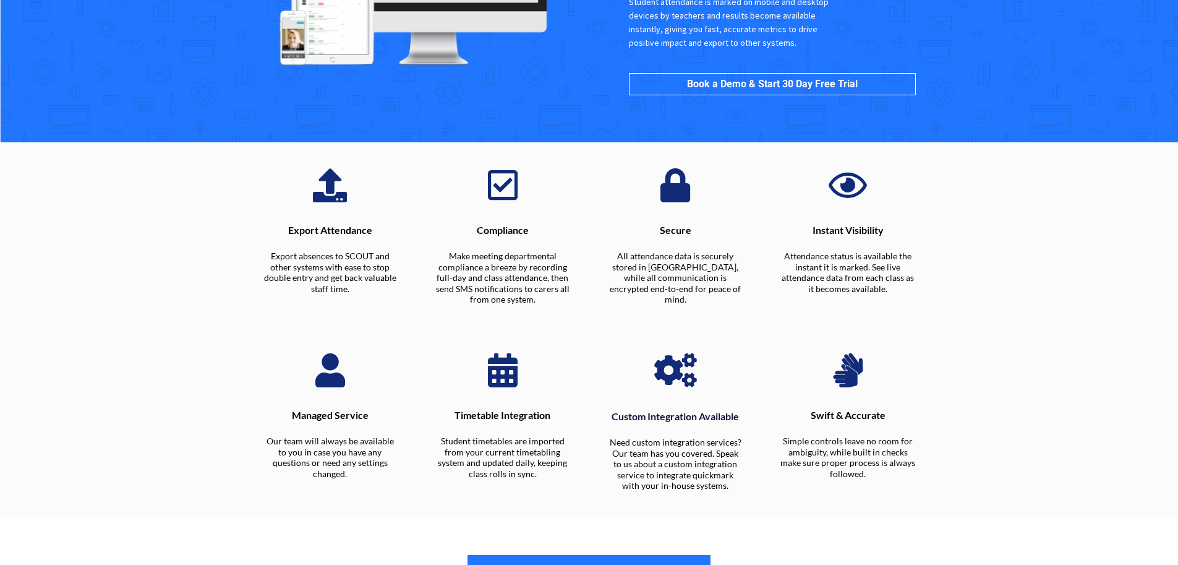
click at [398, 463] on div "Managed Service Our team will always be available to you in case you have any q…" at bounding box center [329, 445] width 159 height 92
drag, startPoint x: 387, startPoint y: 466, endPoint x: 255, endPoint y: 445, distance: 134.0
click at [255, 445] on div "Managed Service Our team will always be available to you in case you have any q…" at bounding box center [329, 445] width 159 height 92
drag, startPoint x: 443, startPoint y: 443, endPoint x: 548, endPoint y: 479, distance: 110.5
click at [548, 479] on p "Student timetables are imported from your current timetabling system and update…" at bounding box center [502, 456] width 135 height 43
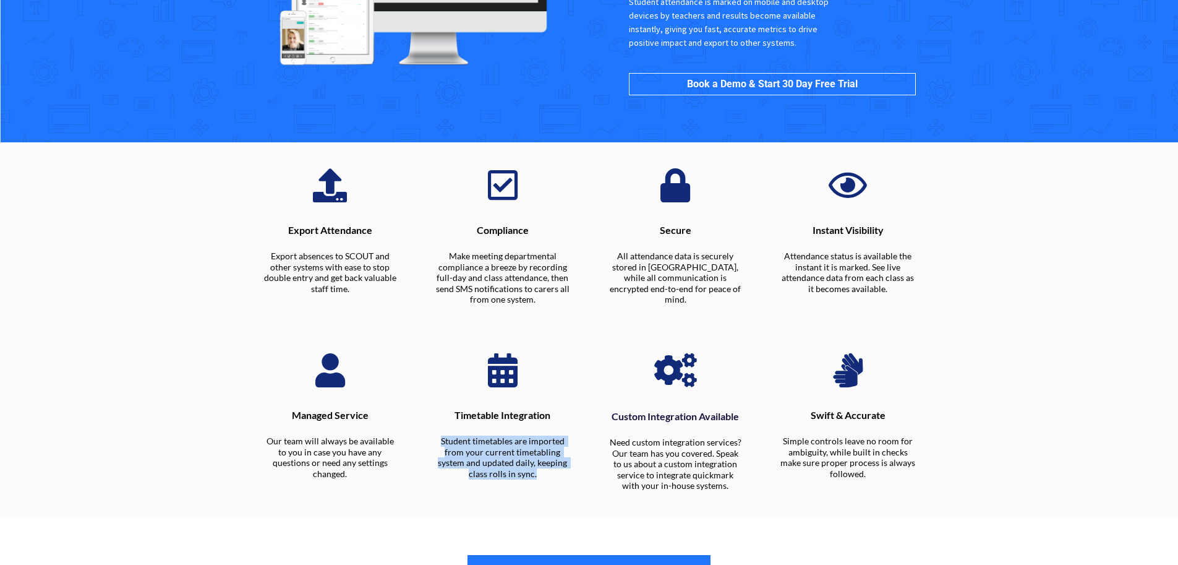
drag, startPoint x: 548, startPoint y: 479, endPoint x: 441, endPoint y: 439, distance: 114.1
click at [441, 439] on p "Student timetables are imported from your current timetabling system and update…" at bounding box center [502, 456] width 135 height 43
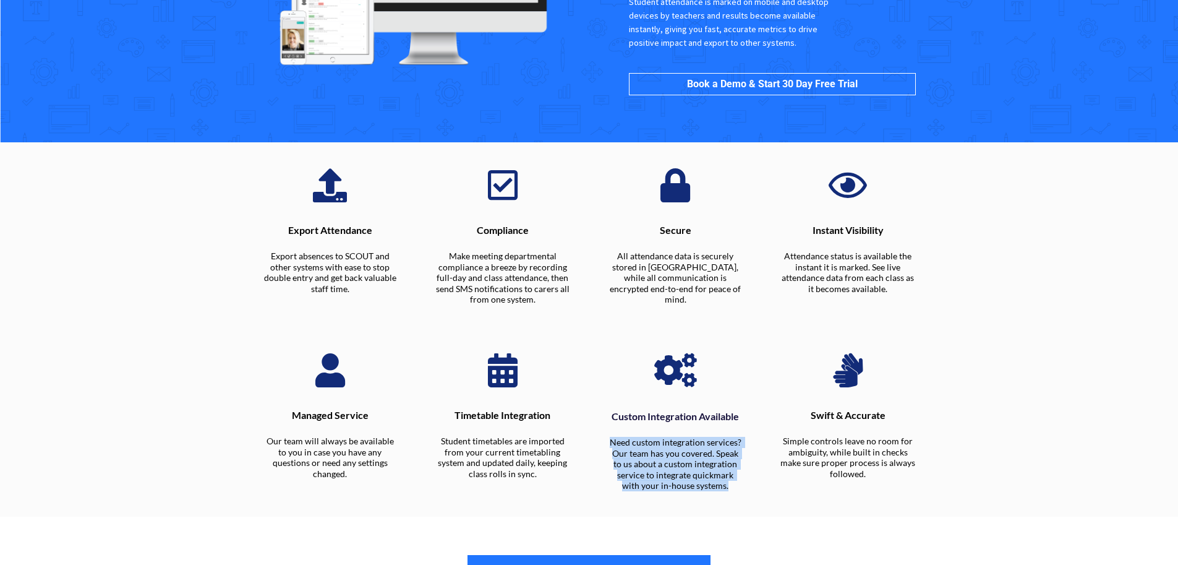
drag, startPoint x: 607, startPoint y: 445, endPoint x: 736, endPoint y: 487, distance: 135.3
click at [736, 487] on p "Need custom integration services? Our team has you covered. Speak to us about a…" at bounding box center [675, 464] width 135 height 54
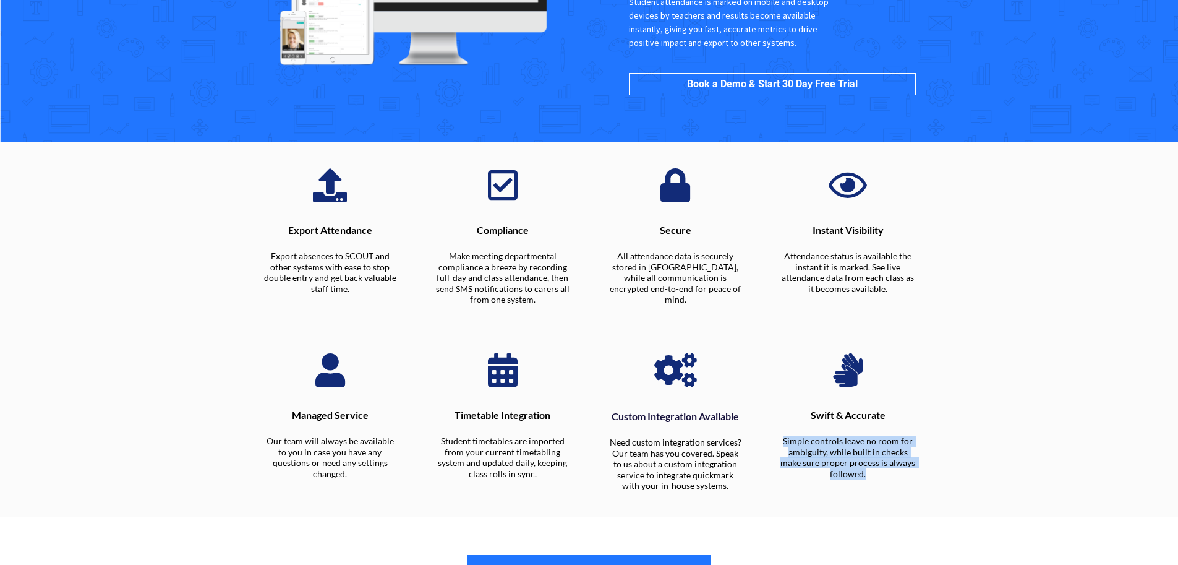
drag, startPoint x: 787, startPoint y: 441, endPoint x: 895, endPoint y: 476, distance: 113.6
click at [895, 476] on p "Simple controls leave no room for ambiguity, while built in checks make sure pr…" at bounding box center [847, 456] width 135 height 43
click at [853, 348] on div at bounding box center [848, 370] width 159 height 58
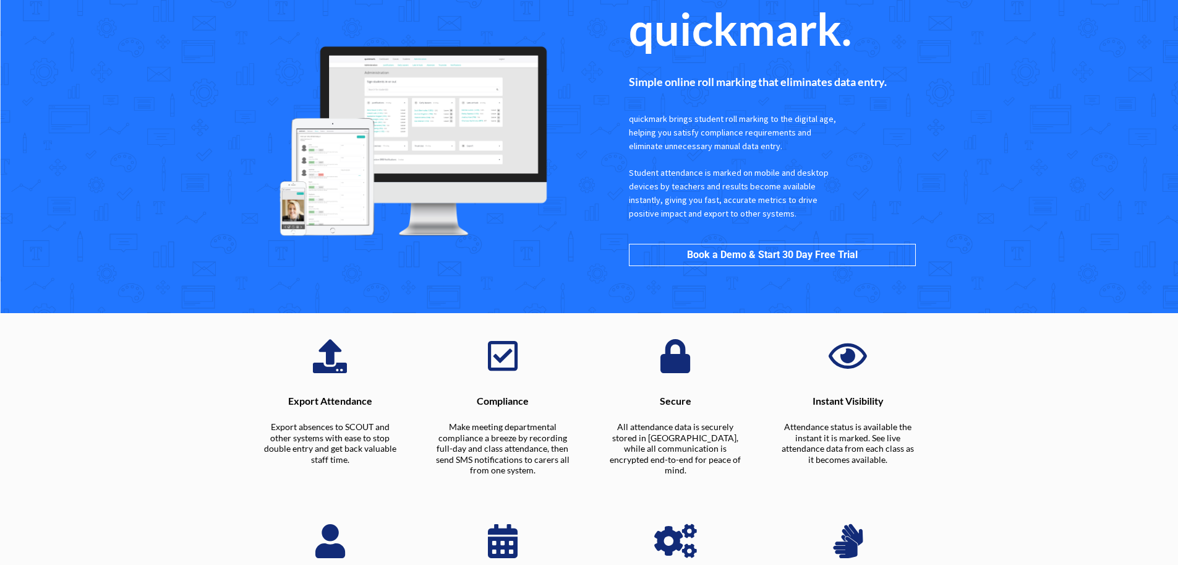
scroll to position [0, 0]
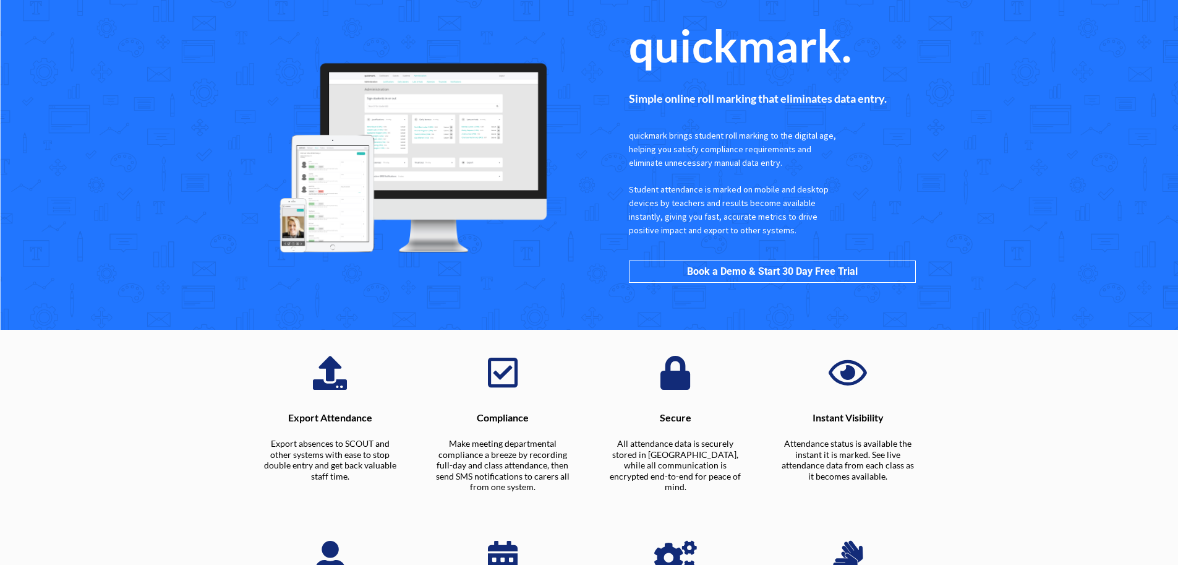
click at [678, 482] on div "Secure All attendance data is securely stored in Australia, while all communica…" at bounding box center [675, 452] width 159 height 103
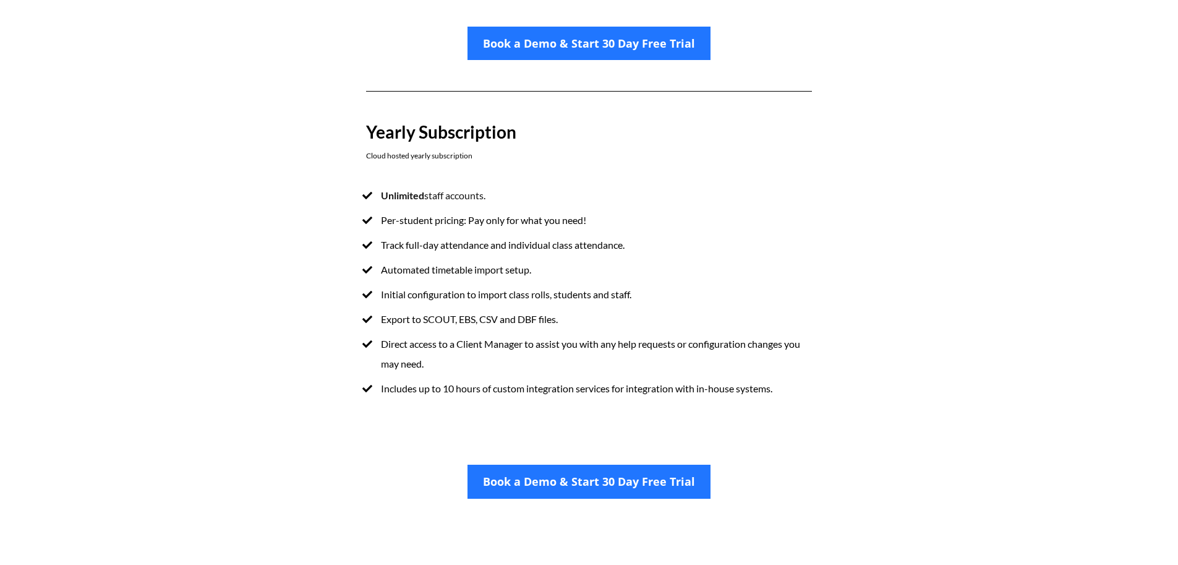
scroll to position [715, 0]
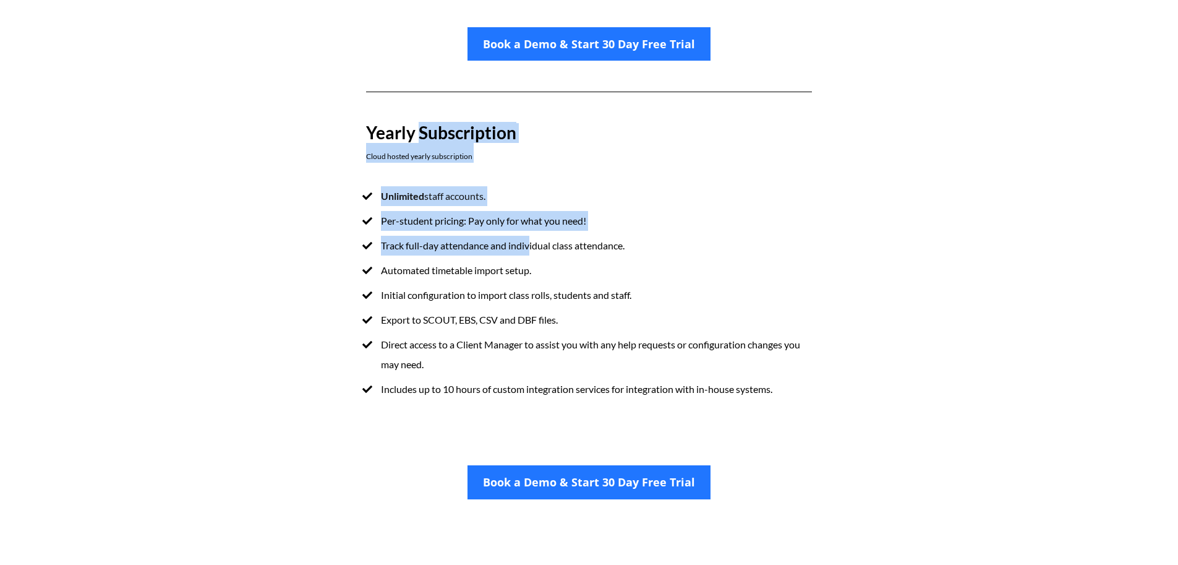
drag, startPoint x: 417, startPoint y: 135, endPoint x: 531, endPoint y: 247, distance: 159.6
click at [531, 247] on div "Book a Demo & Start 30 Day Free Trial Yearly Subscription Cloud hosted yearly s…" at bounding box center [589, 207] width 470 height 436
click at [531, 247] on span "Track full-day attendance and individual class attendance." at bounding box center [503, 245] width 244 height 12
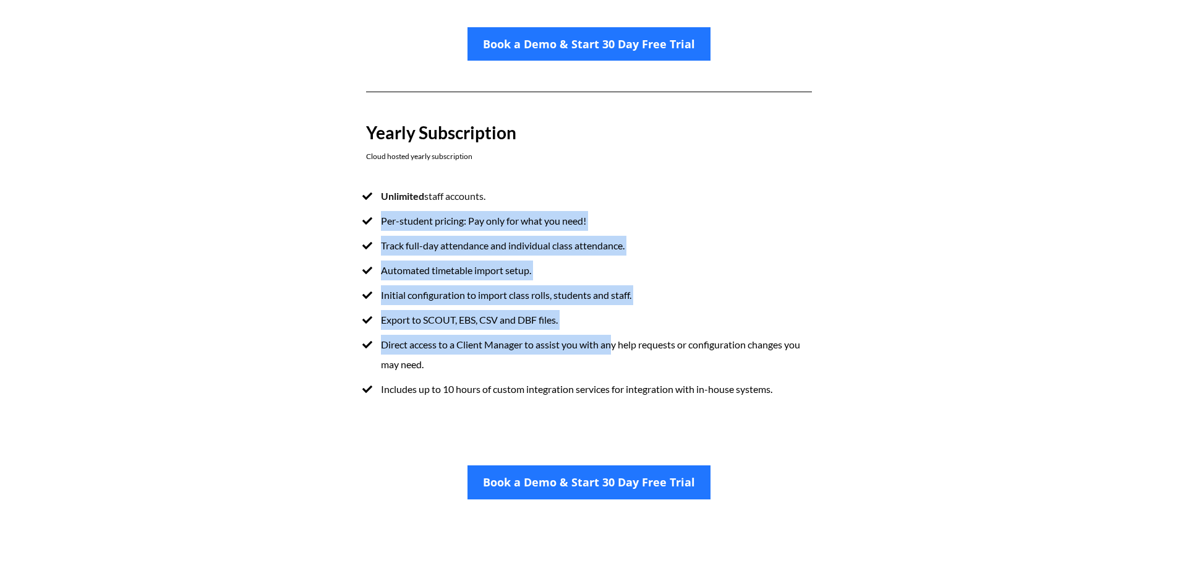
drag, startPoint x: 538, startPoint y: 200, endPoint x: 620, endPoint y: 359, distance: 178.9
click at [620, 359] on ul "Unlimited staff accounts. Per-student pricing: Pay only for what you need! Trac…" at bounding box center [589, 292] width 446 height 213
click at [620, 359] on li "Direct access to a Client Manager to assist you with any help requests or confi…" at bounding box center [589, 355] width 446 height 40
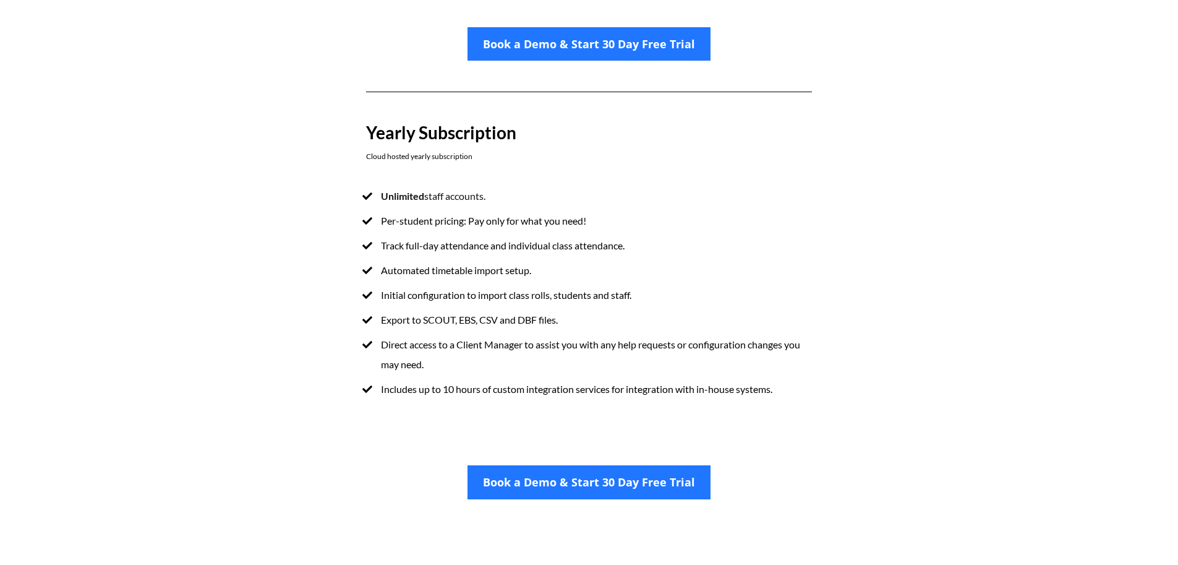
click at [720, 406] on div "Unlimited staff accounts. Per-student pricing: Pay only for what you need! Trac…" at bounding box center [589, 299] width 470 height 251
click at [722, 399] on li "Includes up to 10 hours of custom integration services for integration with in-…" at bounding box center [589, 389] width 446 height 20
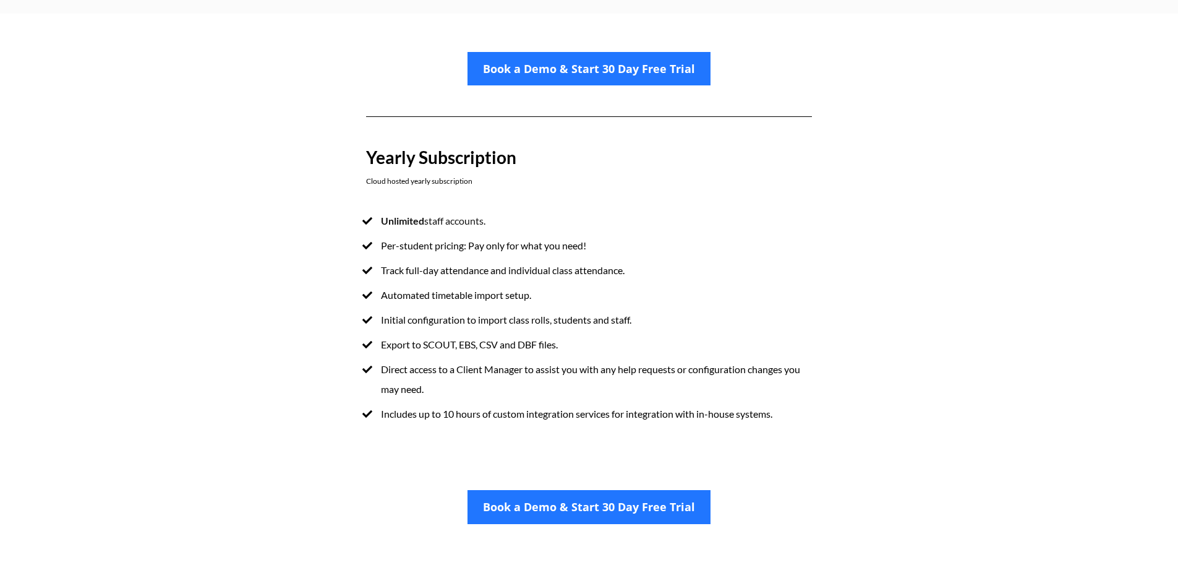
scroll to position [701, 0]
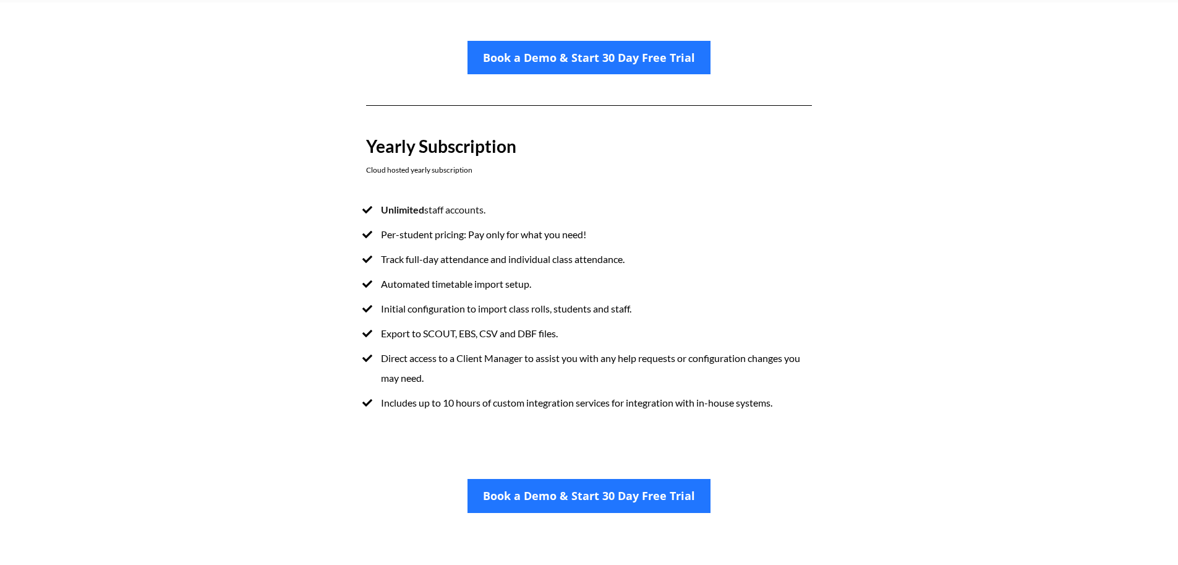
click at [871, 174] on div at bounding box center [882, 220] width 117 height 436
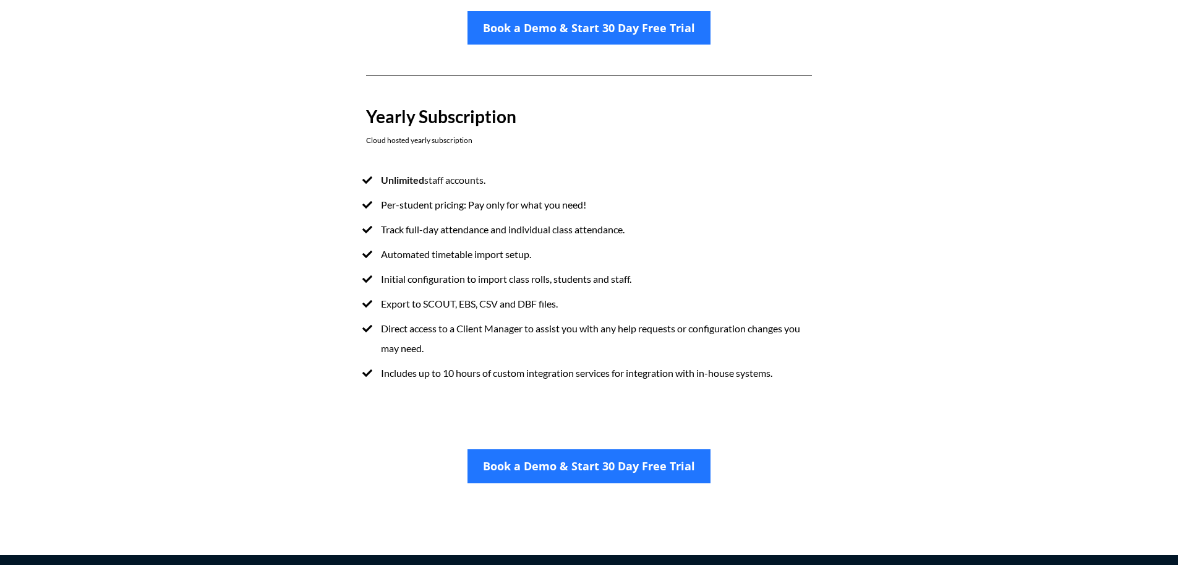
scroll to position [730, 0]
drag, startPoint x: 428, startPoint y: 131, endPoint x: 486, endPoint y: 147, distance: 60.3
click at [485, 147] on p "Yearly Subscription Cloud hosted yearly subscription" at bounding box center [589, 127] width 446 height 39
click at [486, 147] on p "Yearly Subscription Cloud hosted yearly subscription" at bounding box center [589, 127] width 446 height 39
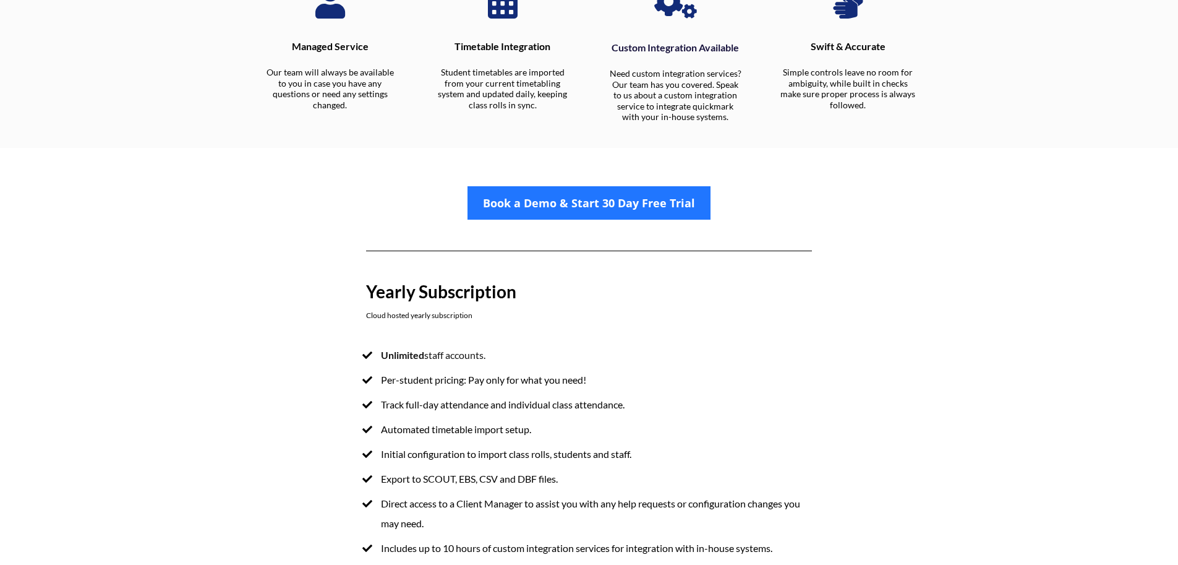
scroll to position [574, 0]
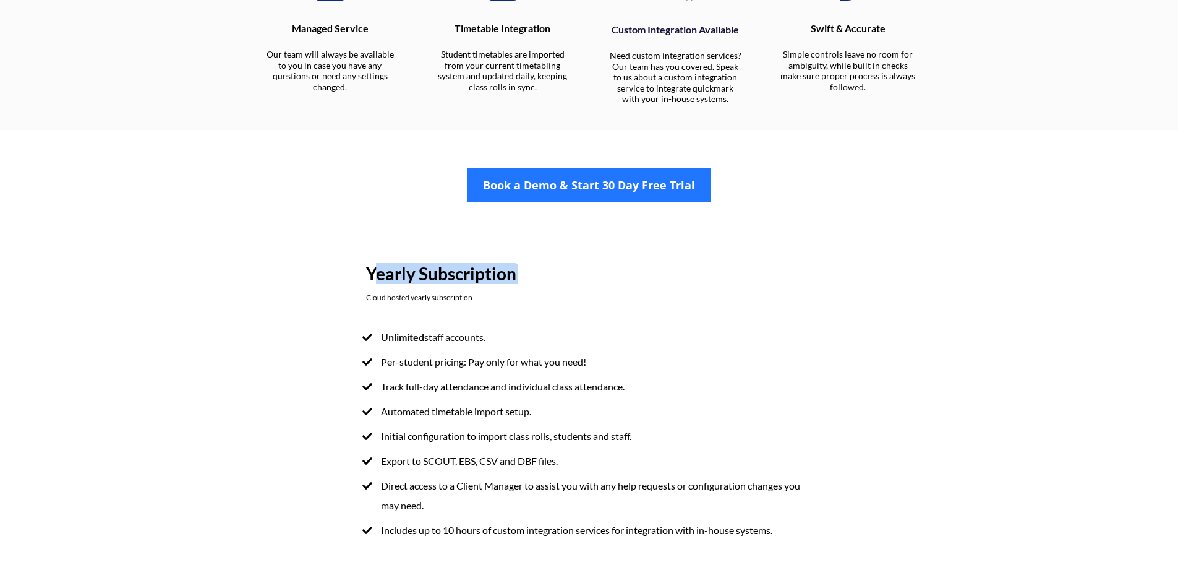
drag, startPoint x: 518, startPoint y: 276, endPoint x: 374, endPoint y: 275, distance: 144.1
click at [374, 275] on p "Yearly Subscription Cloud hosted yearly subscription" at bounding box center [589, 283] width 446 height 39
drag, startPoint x: 367, startPoint y: 275, endPoint x: 497, endPoint y: 268, distance: 129.5
click at [497, 268] on p "Yearly Subscription Cloud hosted yearly subscription" at bounding box center [589, 283] width 446 height 39
drag, startPoint x: 537, startPoint y: 273, endPoint x: 351, endPoint y: 275, distance: 185.5
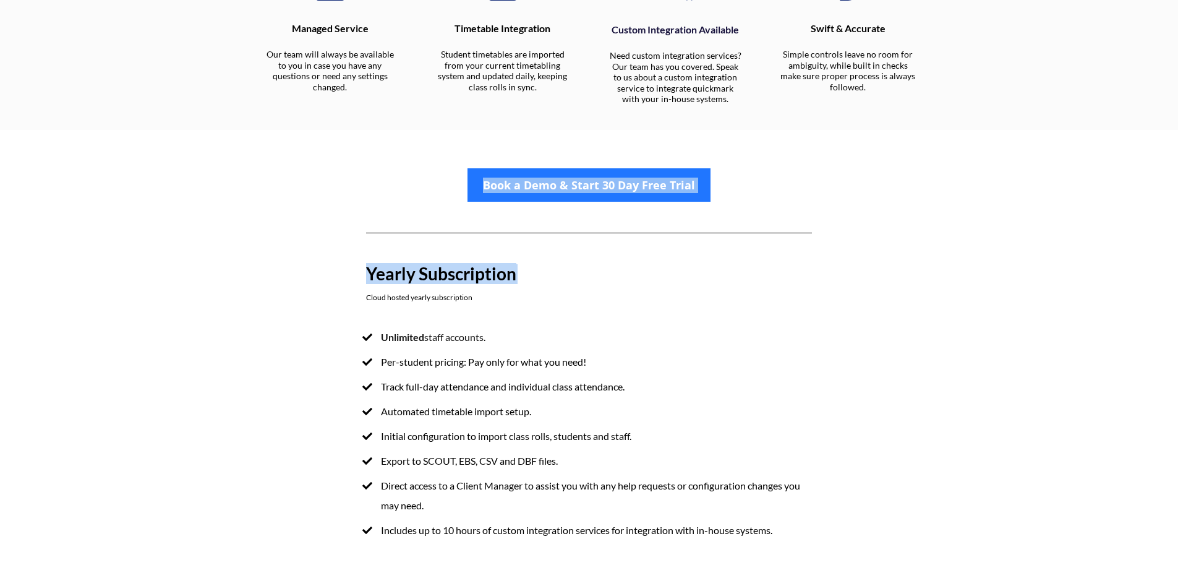
click at [351, 275] on div "Book a Demo & Start 30 Day Free Trial Yearly Subscription Cloud hosted yearly s…" at bounding box center [589, 348] width 705 height 436
copy div "Book a Demo & Start 30 Day Free Trial Yearly Subscription"
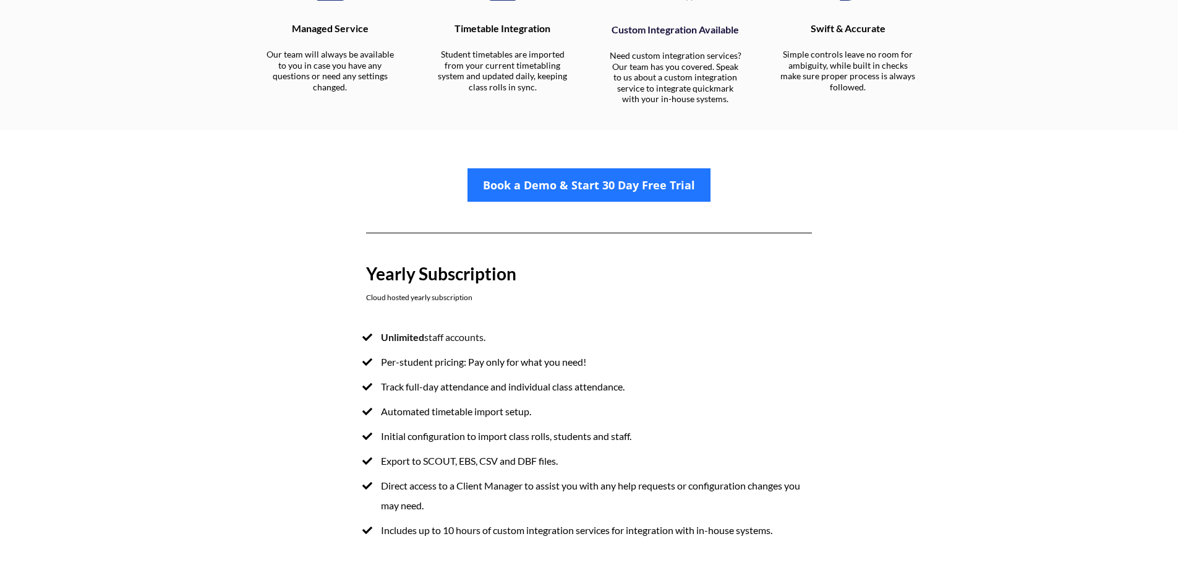
click at [668, 293] on p "Yearly Subscription Cloud hosted yearly subscription" at bounding box center [589, 283] width 446 height 39
drag, startPoint x: 559, startPoint y: 284, endPoint x: 367, endPoint y: 283, distance: 191.7
click at [367, 283] on p "Yearly Subscription Cloud hosted yearly subscription" at bounding box center [589, 283] width 446 height 39
copy p "Yearly Subscription"
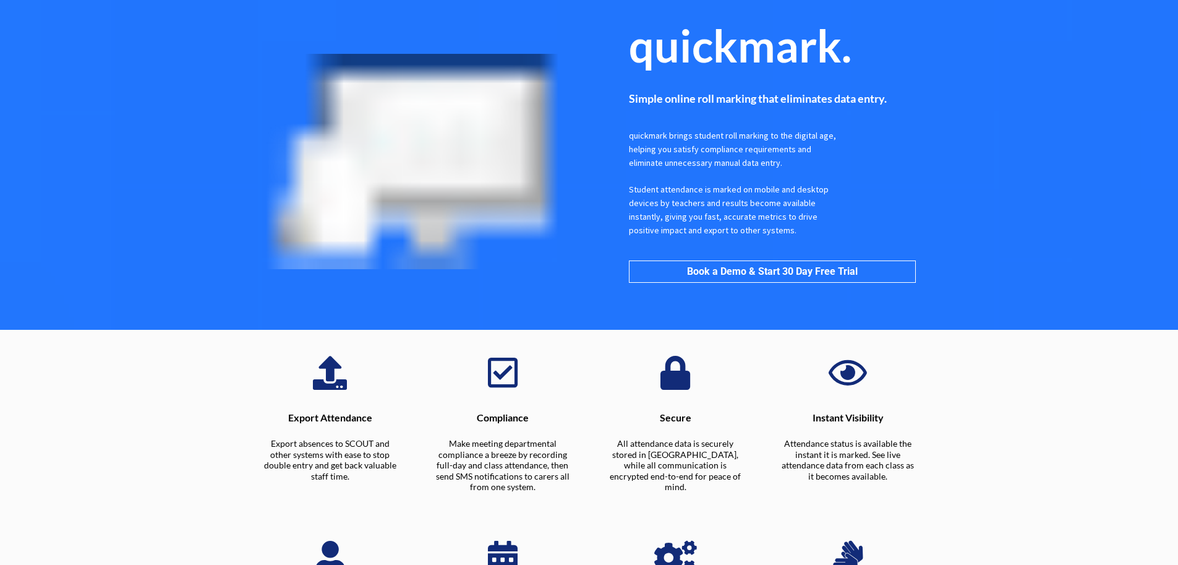
scroll to position [598, 0]
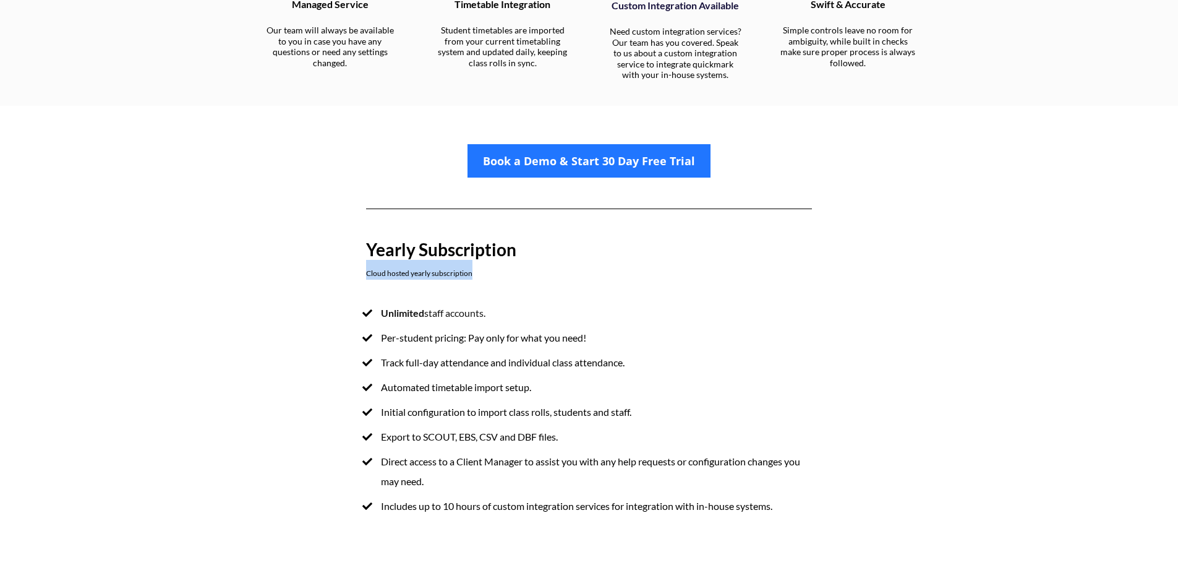
drag, startPoint x: 474, startPoint y: 276, endPoint x: 463, endPoint y: 225, distance: 52.7
click at [360, 275] on div "Yearly Subscription Cloud hosted yearly subscription" at bounding box center [589, 259] width 470 height 62
copy span "Cloud hosted yearly subscription"
click at [640, 247] on p "Yearly Subscription Cloud hosted yearly subscription" at bounding box center [589, 259] width 446 height 39
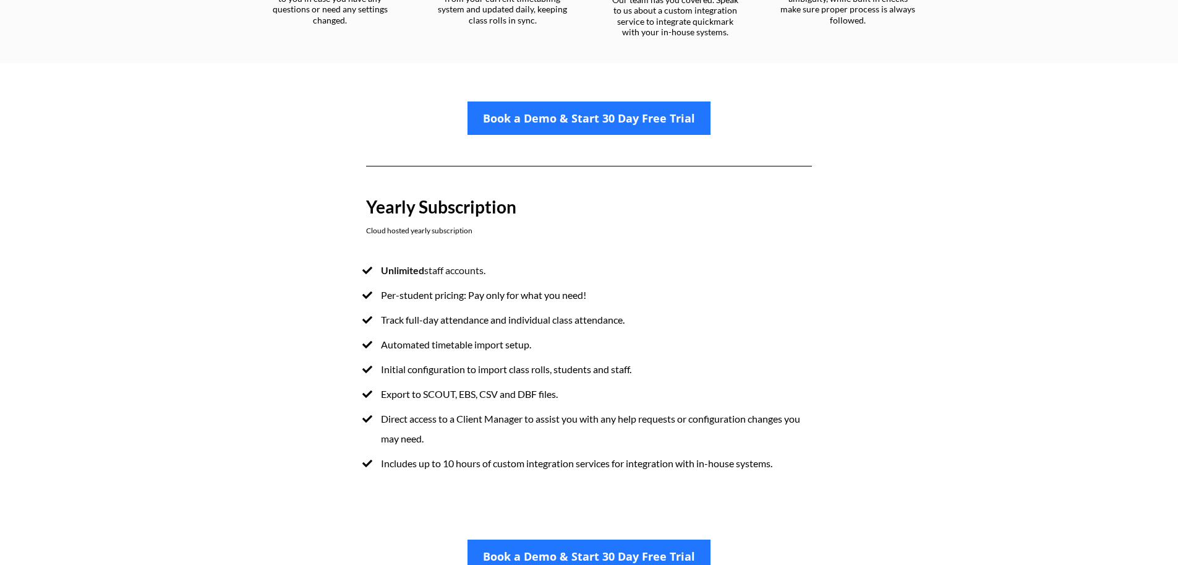
scroll to position [644, 0]
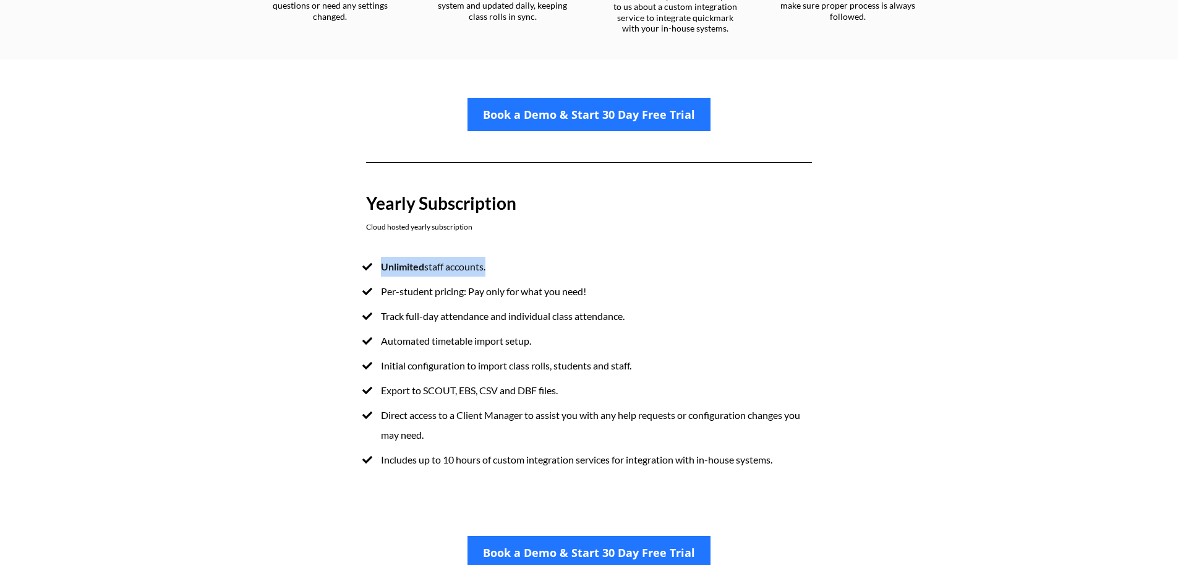
drag, startPoint x: 487, startPoint y: 267, endPoint x: 375, endPoint y: 270, distance: 111.3
click at [375, 270] on li "Unlimited staff accounts." at bounding box center [589, 267] width 446 height 20
click at [537, 393] on span "Export to SCOUT, EBS, CSV and DBF files." at bounding box center [469, 390] width 177 height 12
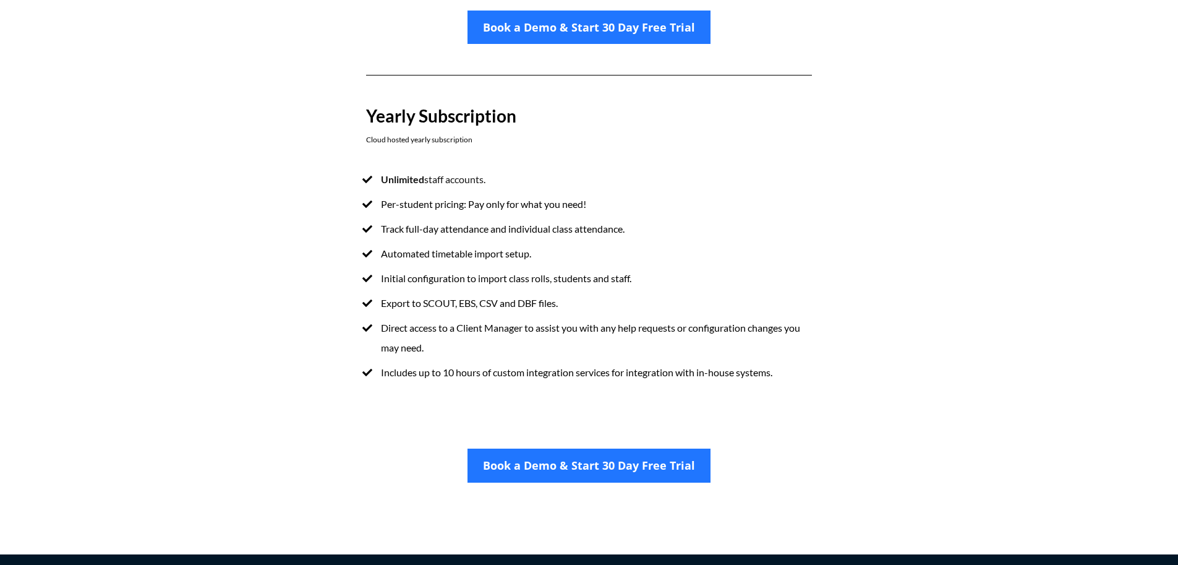
scroll to position [760, 0]
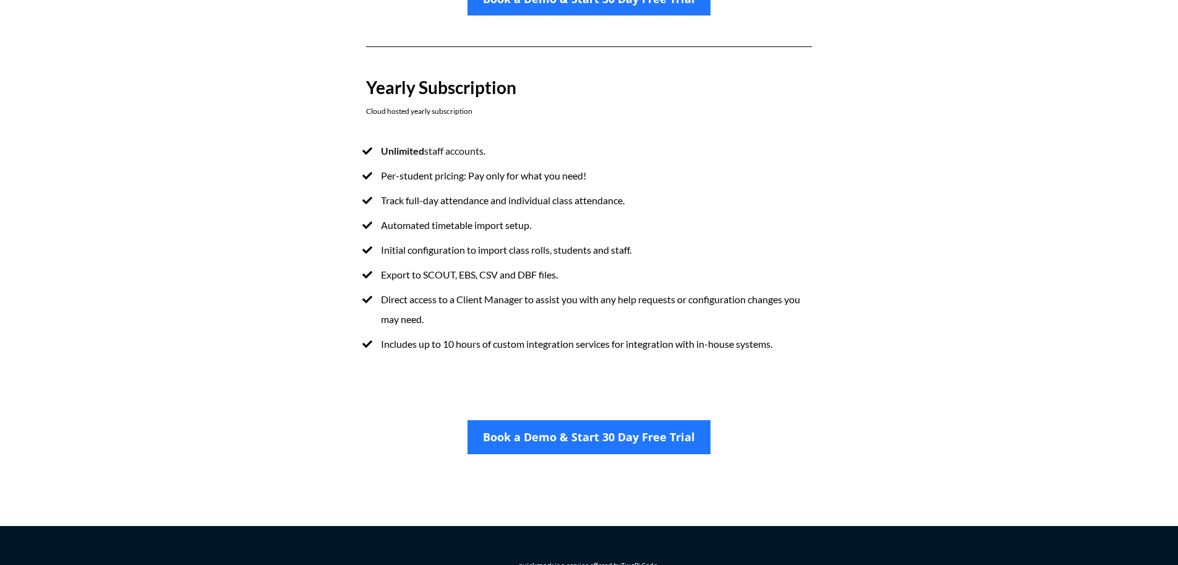
click at [756, 336] on li "Includes up to 10 hours of custom integration services for integration with in-…" at bounding box center [589, 344] width 446 height 20
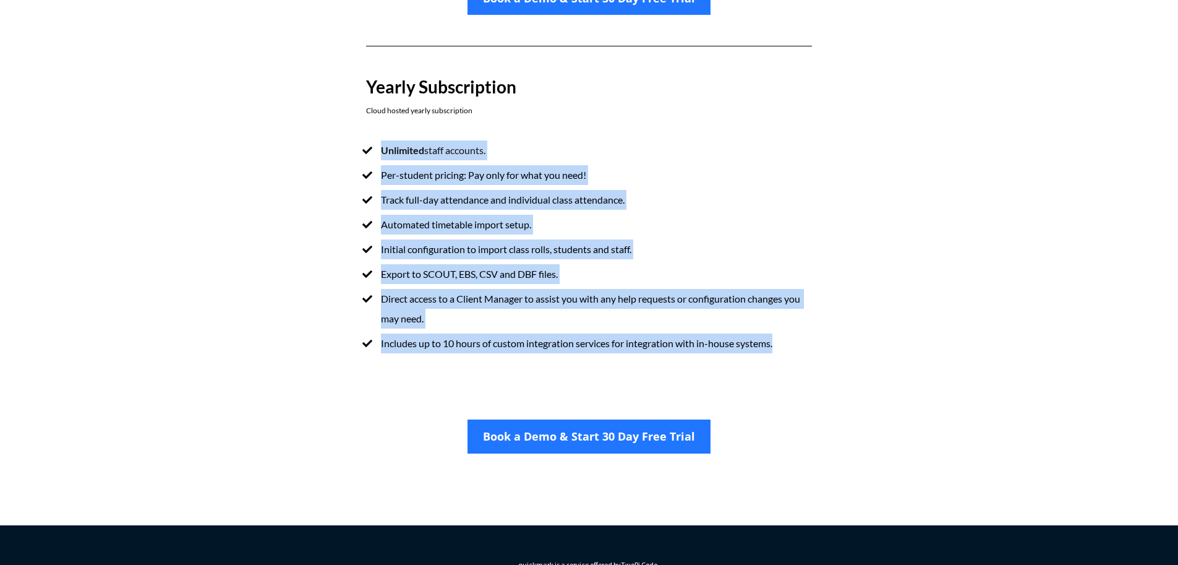
drag, startPoint x: 732, startPoint y: 332, endPoint x: 367, endPoint y: 153, distance: 406.8
click at [367, 153] on div "Book a Demo & Start 30 Day Free Trial Yearly Subscription Cloud hosted yearly s…" at bounding box center [589, 161] width 705 height 436
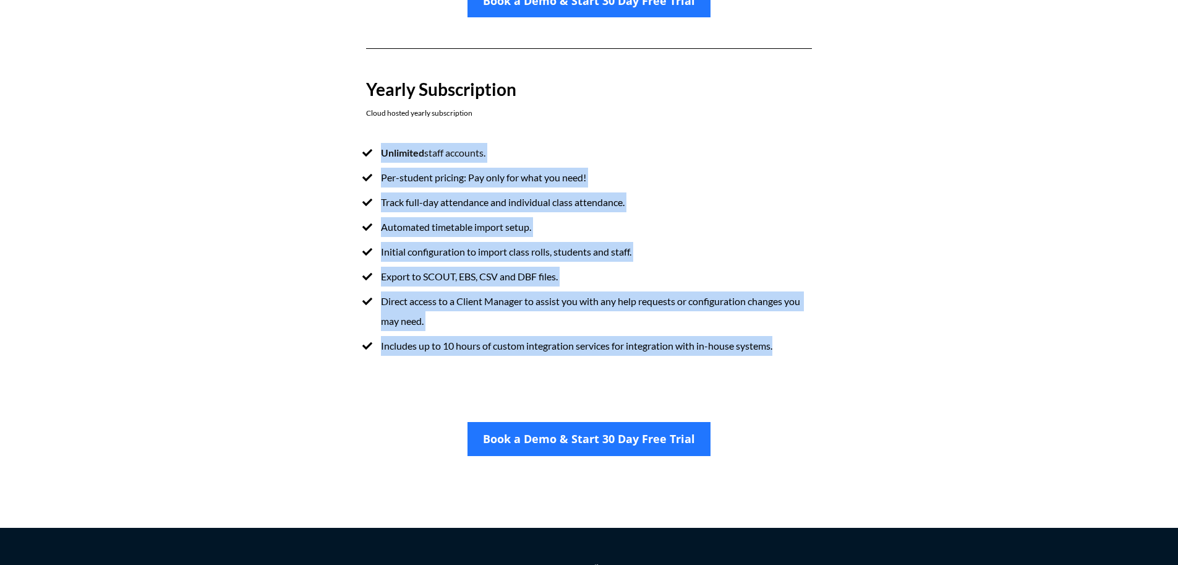
click at [463, 216] on ul "Unlimited staff accounts. Per-student pricing: Pay only for what you need! Trac…" at bounding box center [589, 249] width 446 height 213
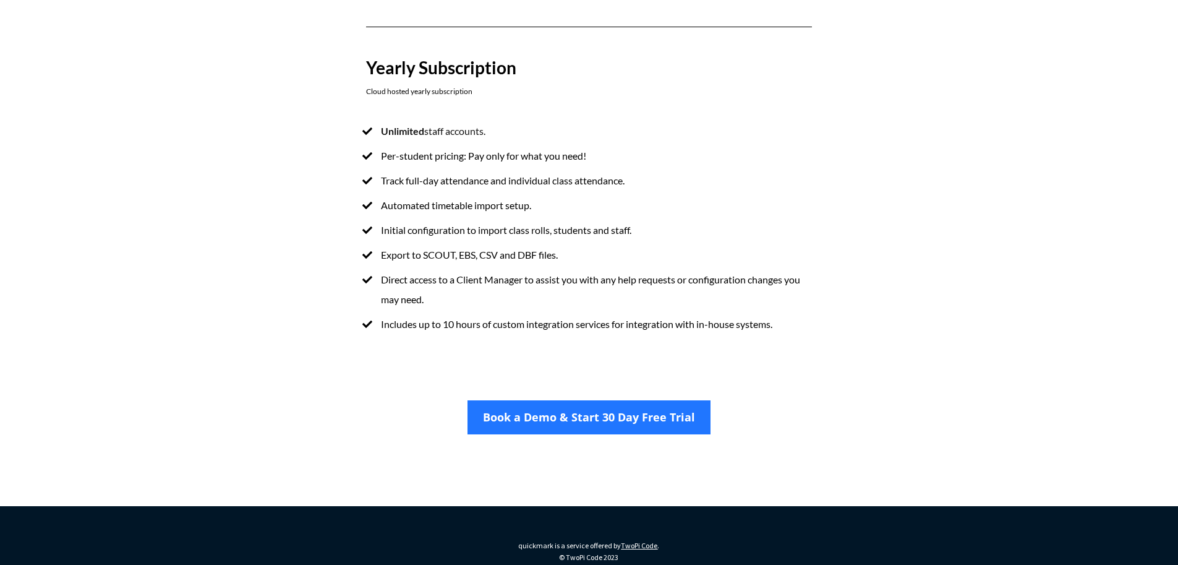
scroll to position [794, 0]
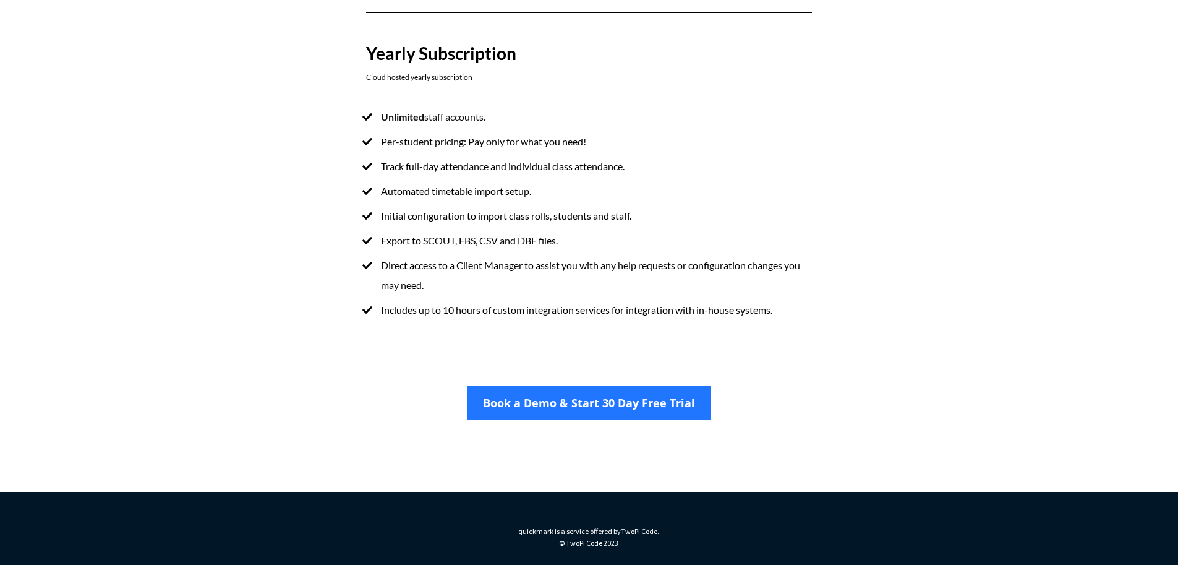
click at [600, 332] on div "Unlimited staff accounts. Per-student pricing: Pay only for what you need! Trac…" at bounding box center [589, 220] width 470 height 251
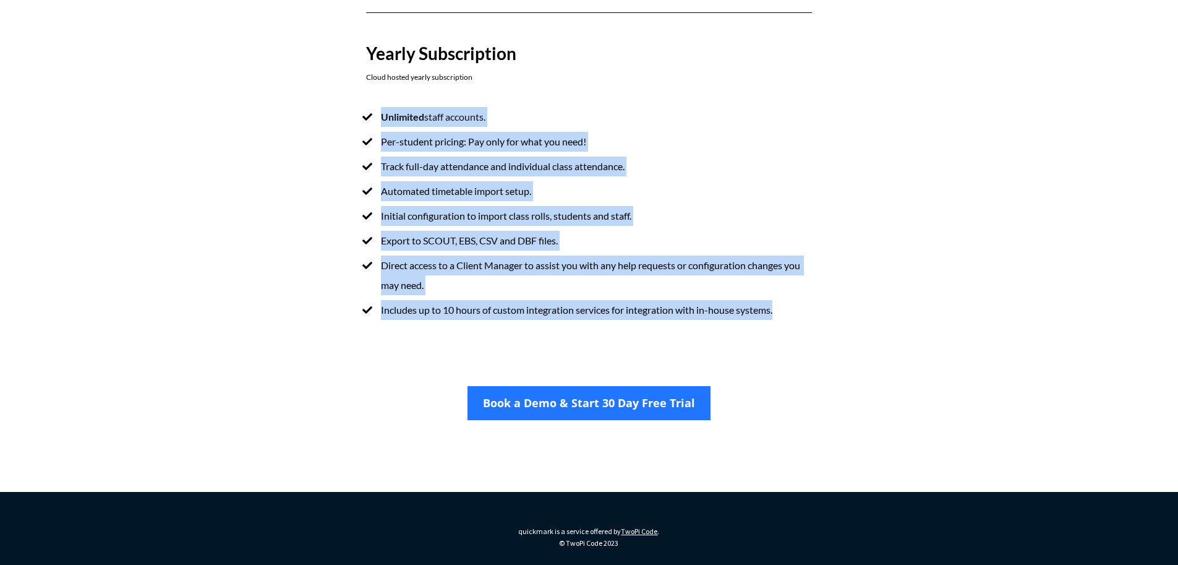
drag, startPoint x: 540, startPoint y: 265, endPoint x: 378, endPoint y: 116, distance: 219.3
click at [378, 116] on ul "Unlimited staff accounts. Per-student pricing: Pay only for what you need! Trac…" at bounding box center [589, 213] width 446 height 213
copy ul "Unlimited staff accounts. Per-student pricing: Pay only for what you need! Trac…"
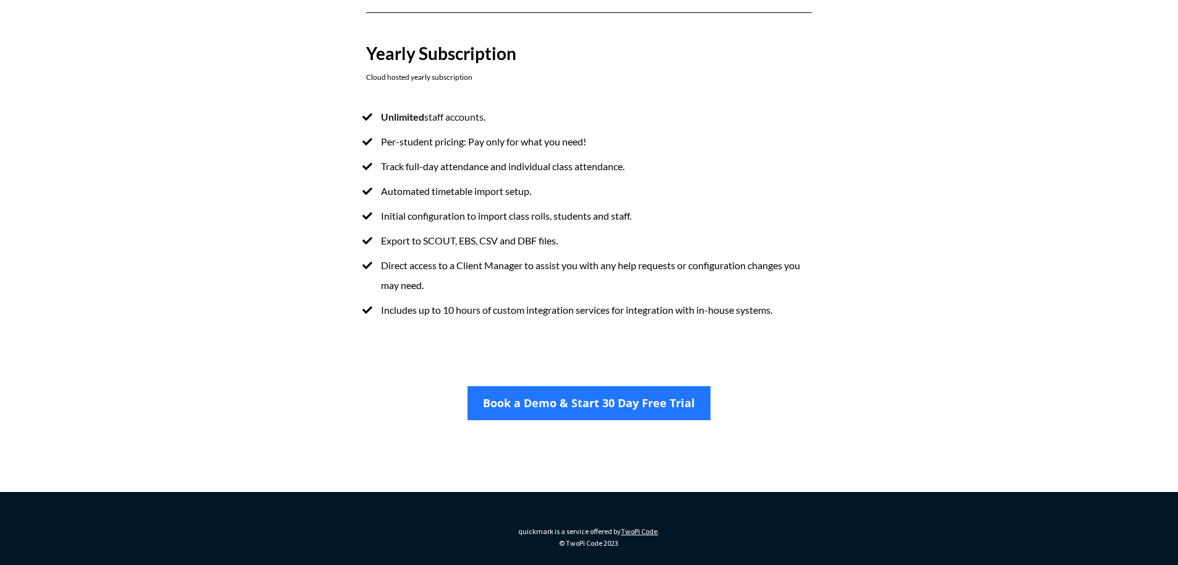
click at [493, 114] on li "Unlimited staff accounts." at bounding box center [589, 117] width 446 height 20
drag, startPoint x: 507, startPoint y: 127, endPoint x: 370, endPoint y: 127, distance: 137.3
click at [370, 127] on li "Unlimited staff accounts." at bounding box center [589, 117] width 446 height 20
copy span "Unlimited staff accounts."
drag, startPoint x: 602, startPoint y: 146, endPoint x: 380, endPoint y: 145, distance: 222.0
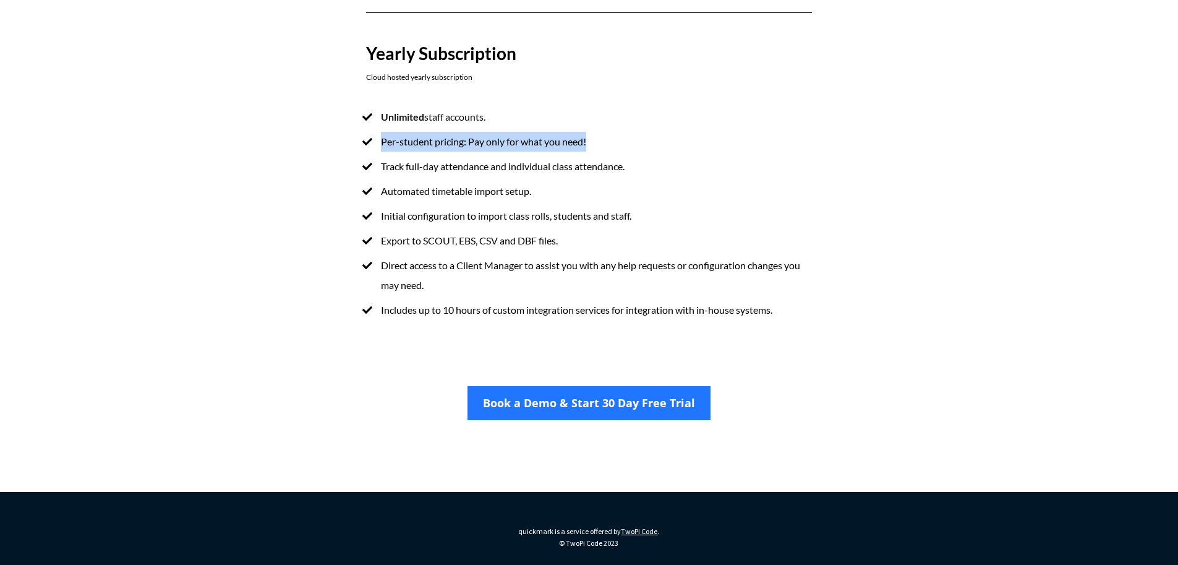
click at [380, 145] on li "Per-student pricing: Pay only for what you need!" at bounding box center [589, 142] width 446 height 20
copy span "Per-student pricing: Pay only for what you need!"
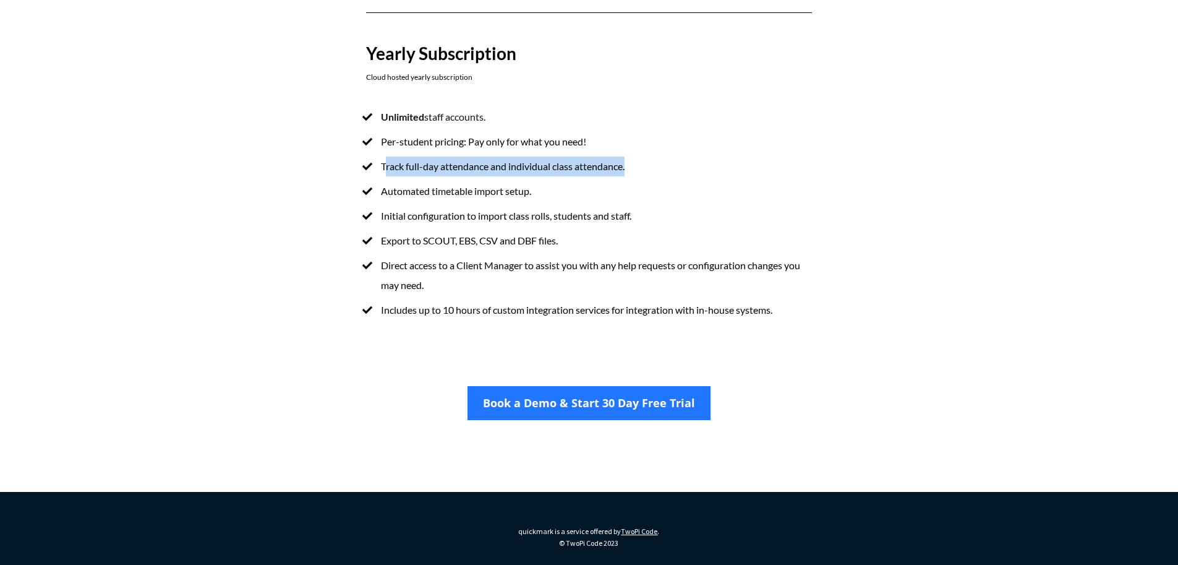
drag, startPoint x: 647, startPoint y: 169, endPoint x: 383, endPoint y: 168, distance: 264.0
click at [383, 168] on li "Track full-day attendance and individual class attendance." at bounding box center [589, 166] width 446 height 20
drag, startPoint x: 380, startPoint y: 169, endPoint x: 645, endPoint y: 170, distance: 264.7
click at [645, 170] on li "Track full-day attendance and individual class attendance." at bounding box center [589, 166] width 446 height 20
copy span "Track full-day attendance and individual class attendance."
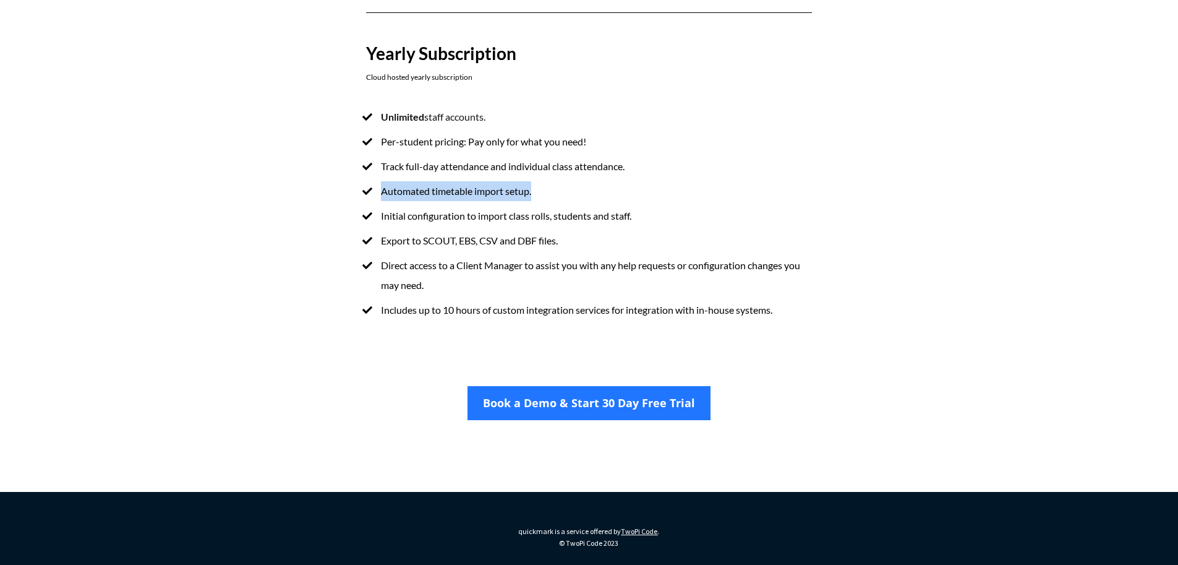
drag, startPoint x: 548, startPoint y: 194, endPoint x: 377, endPoint y: 186, distance: 171.5
click at [377, 186] on li "Automated timetable import setup." at bounding box center [589, 191] width 446 height 20
copy span "Automated timetable import setup."
click at [578, 215] on span "Initial configuration to import class rolls, students and staff." at bounding box center [506, 216] width 250 height 12
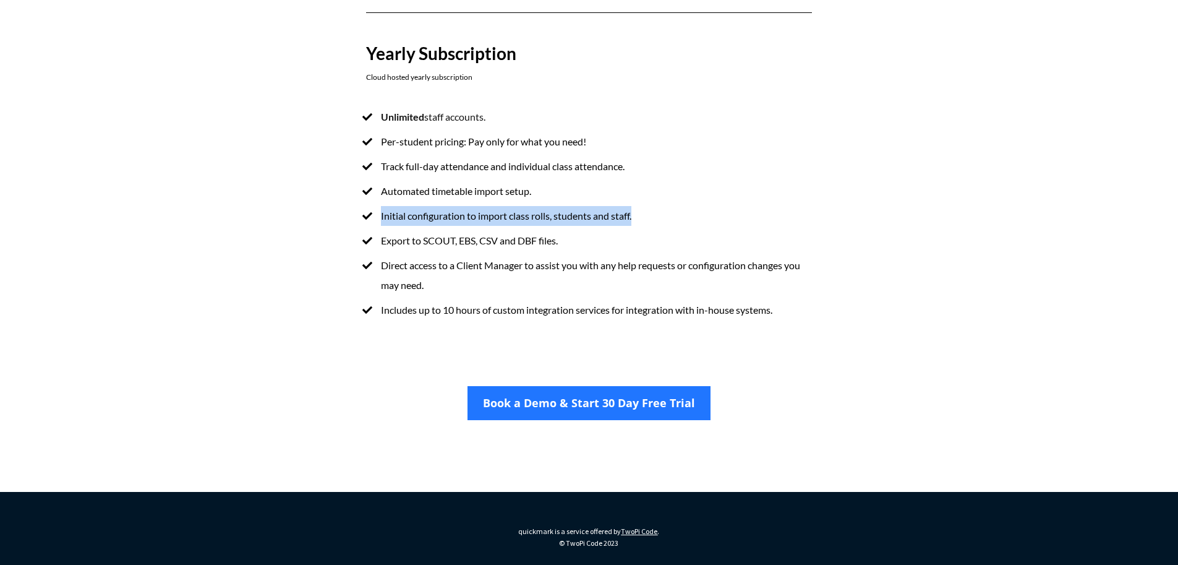
drag, startPoint x: 503, startPoint y: 217, endPoint x: 361, endPoint y: 219, distance: 141.6
click at [361, 219] on div "Unlimited staff accounts. Per-student pricing: Pay only for what you need! Trac…" at bounding box center [589, 220] width 470 height 251
copy span "Initial configuration to import class rolls, students and staff."
drag, startPoint x: 602, startPoint y: 244, endPoint x: 371, endPoint y: 247, distance: 231.3
click at [371, 247] on li "Export to SCOUT, EBS, CSV and DBF files." at bounding box center [589, 241] width 446 height 20
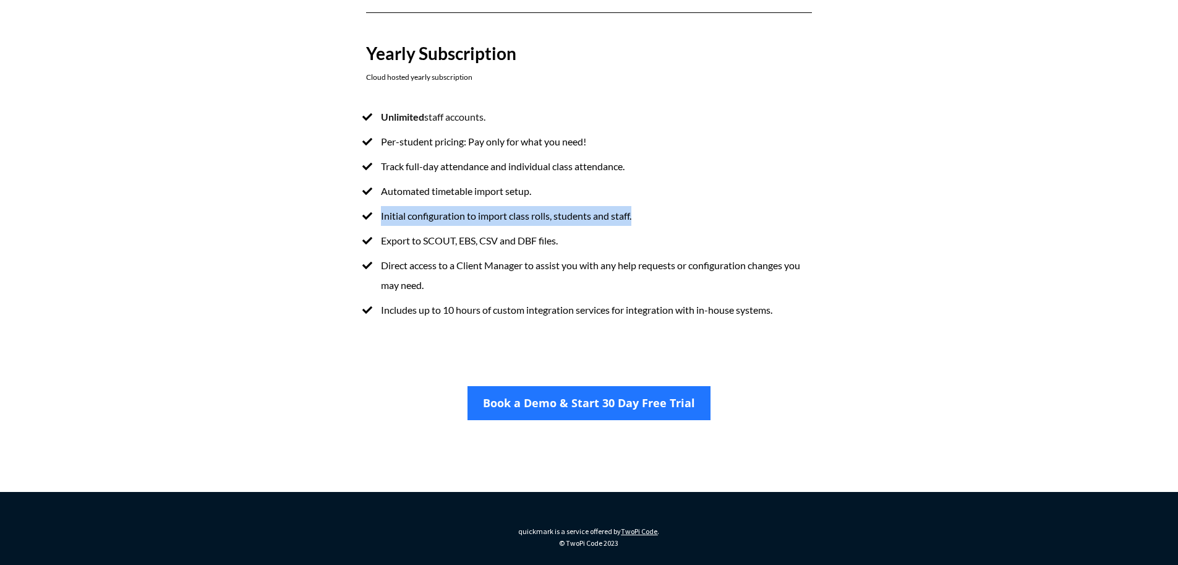
copy span "Export to SCOUT, EBS, CSV and DBF files."
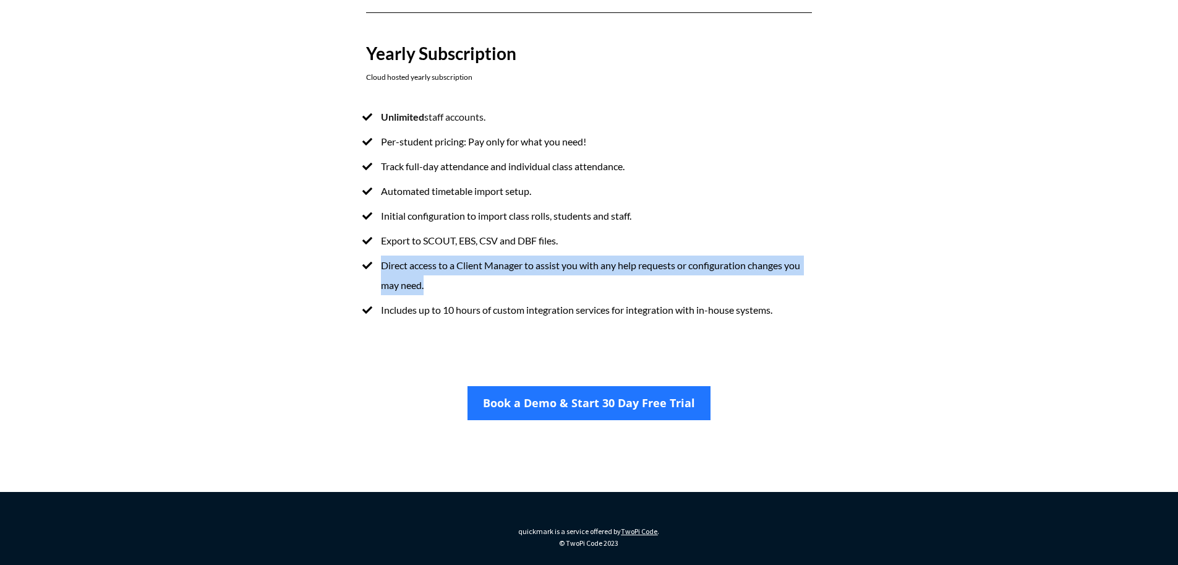
drag, startPoint x: 488, startPoint y: 280, endPoint x: 372, endPoint y: 268, distance: 116.8
click at [372, 268] on li "Direct access to a Client Manager to assist you with any help requests or confi…" at bounding box center [589, 275] width 446 height 40
copy span "Direct access to a Client Manager to assist you with any help requests or confi…"
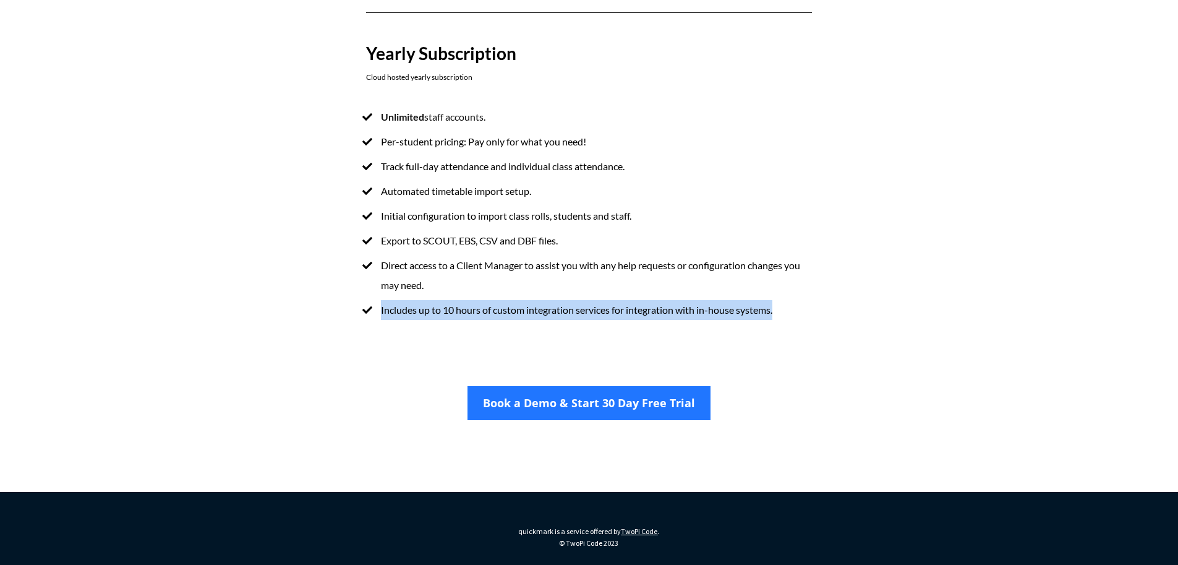
drag, startPoint x: 381, startPoint y: 311, endPoint x: 798, endPoint y: 308, distance: 416.8
click at [798, 308] on li "Includes up to 10 hours of custom integration services for integration with in-…" at bounding box center [589, 310] width 446 height 20
copy span "Includes up to 10 hours of custom integration services for integration with in-…"
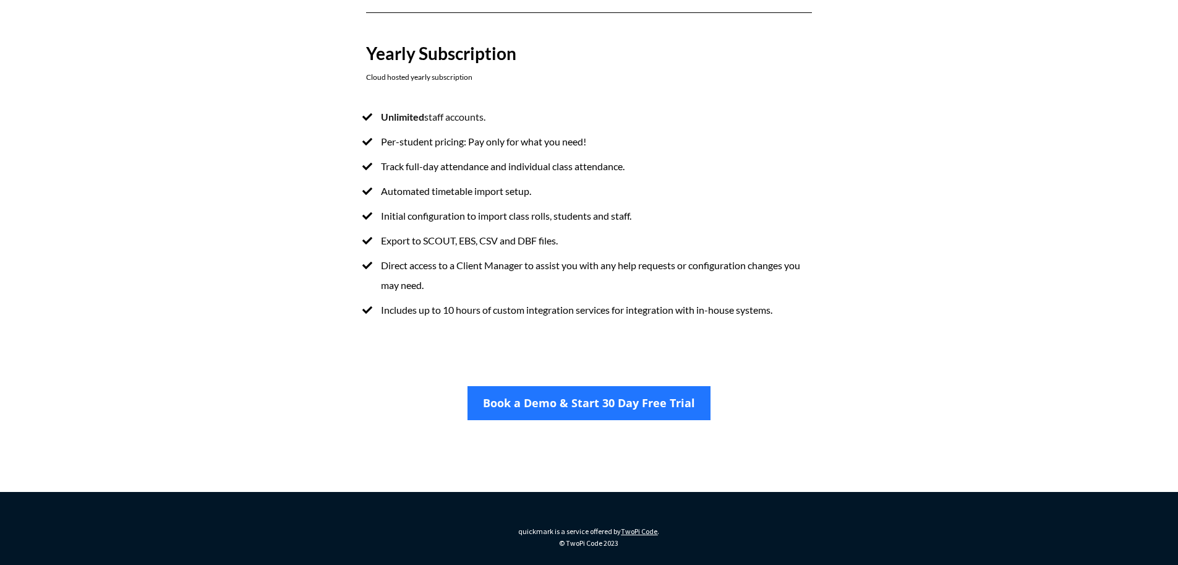
click at [744, 278] on li "Direct access to a Client Manager to assist you with any help requests or confi…" at bounding box center [589, 275] width 446 height 40
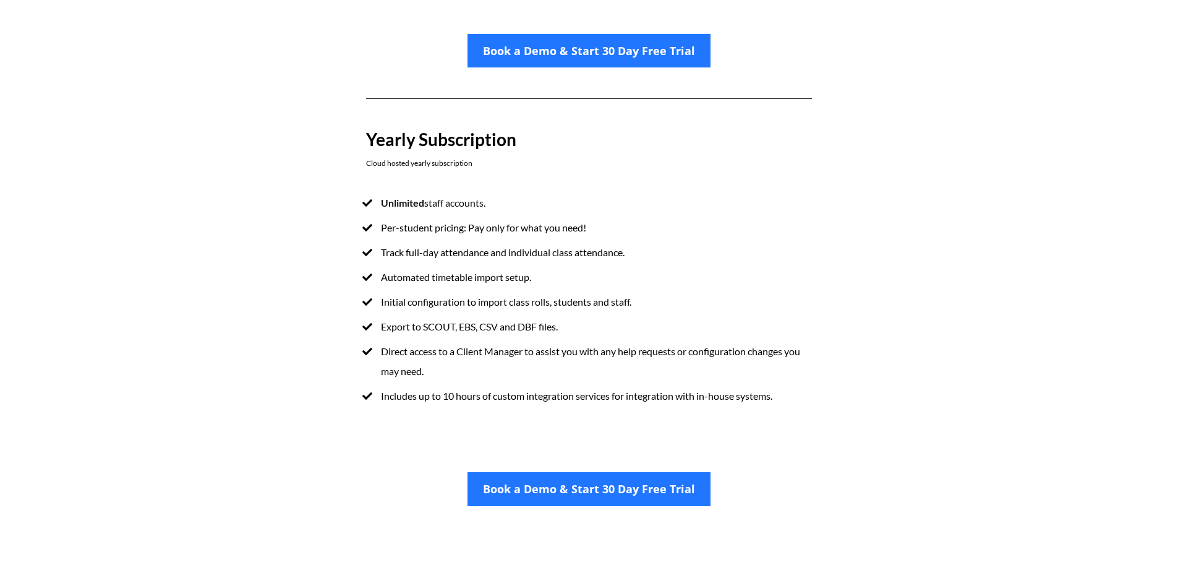
scroll to position [798, 0]
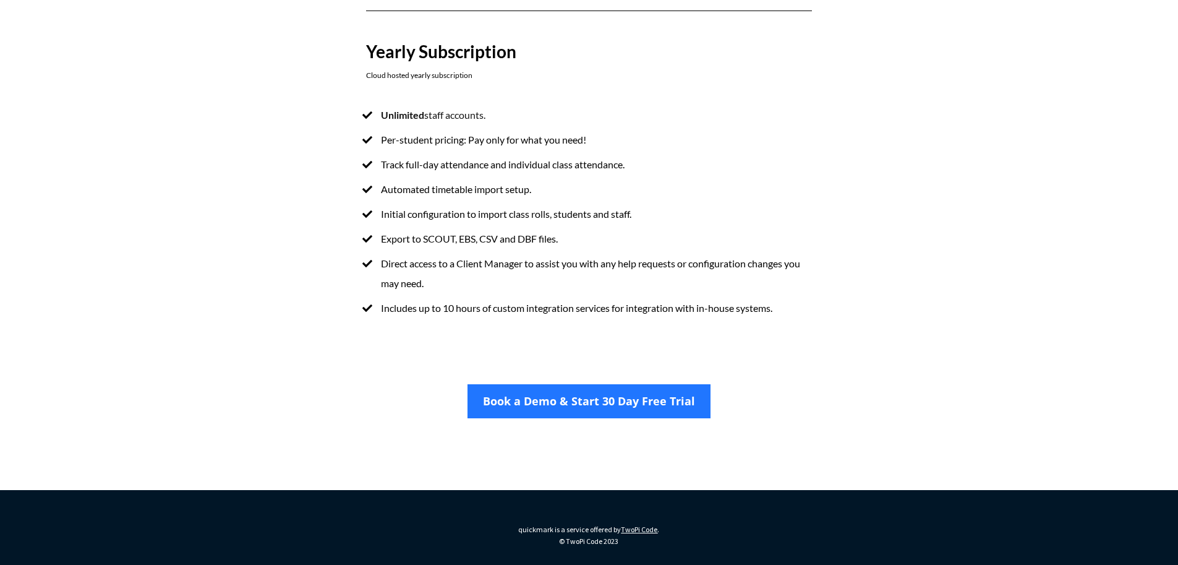
click at [570, 542] on span "© TwoPi Code 2023" at bounding box center [588, 540] width 59 height 9
drag, startPoint x: 565, startPoint y: 542, endPoint x: 626, endPoint y: 542, distance: 61.2
click at [626, 542] on p "quickmark is a service offered by TwoPi Code . © TwoPi Code 2023" at bounding box center [589, 535] width 202 height 24
drag, startPoint x: 624, startPoint y: 543, endPoint x: 612, endPoint y: 545, distance: 12.6
click at [612, 545] on p "quickmark is a service offered by TwoPi Code . © TwoPi Code 2023" at bounding box center [589, 535] width 202 height 24
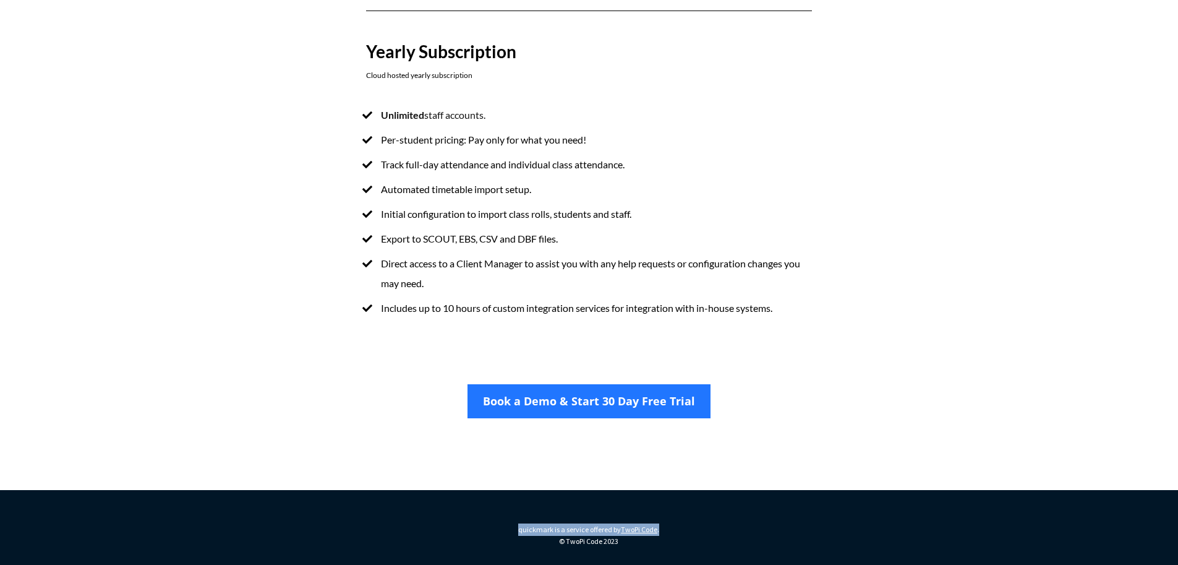
drag, startPoint x: 514, startPoint y: 530, endPoint x: 674, endPoint y: 531, distance: 160.2
click at [674, 531] on p "quickmark is a service offered by TwoPi Code . © TwoPi Code 2023" at bounding box center [589, 535] width 202 height 24
click at [698, 498] on div "quickmark is a service offered by TwoPi Code . © TwoPi Code 2023" at bounding box center [589, 527] width 705 height 74
click at [850, 372] on div at bounding box center [882, 383] width 103 height 23
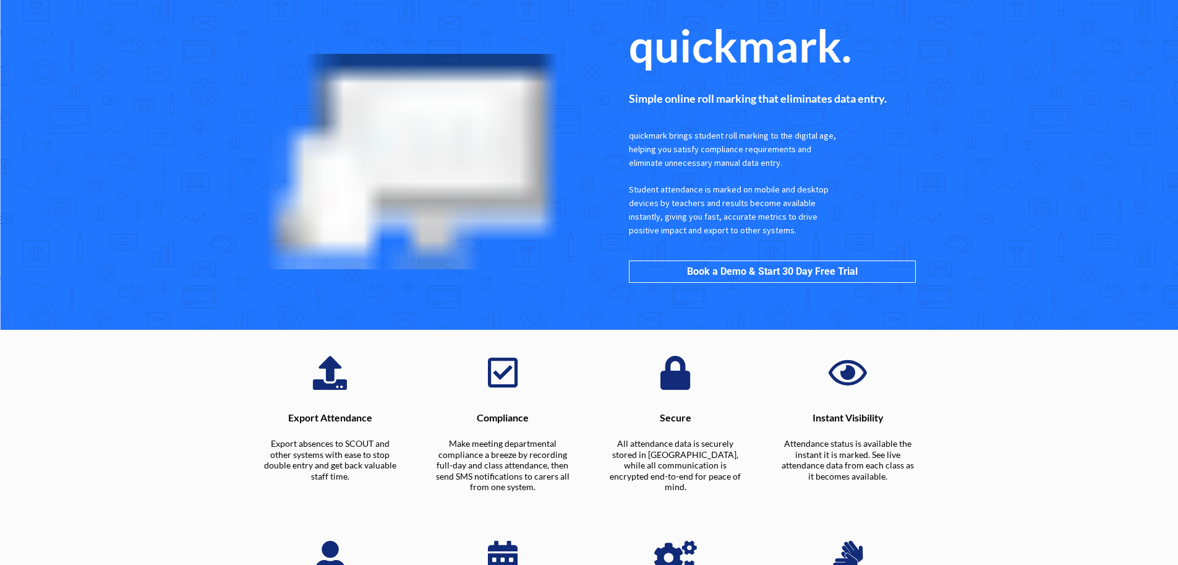
scroll to position [798, 0]
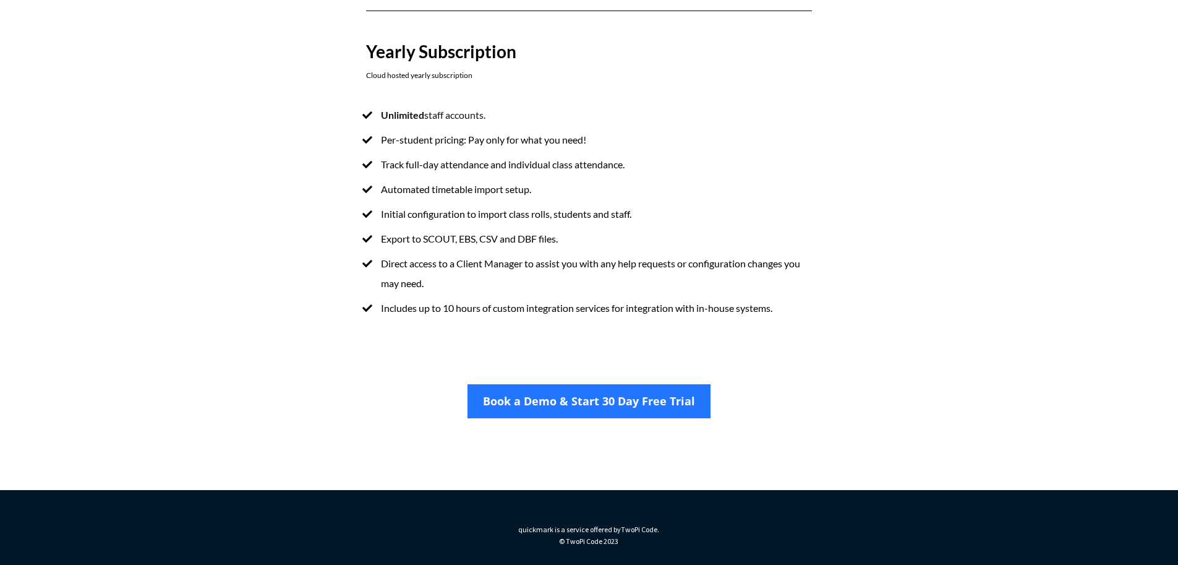
click at [641, 530] on span "TwoPi Code" at bounding box center [639, 528] width 36 height 9
click at [816, 323] on div "Unlimited staff accounts. Per-student pricing: Pay only for what you need! Trac…" at bounding box center [589, 218] width 470 height 251
click at [701, 126] on ul "Unlimited staff accounts. Per-student pricing: Pay only for what you need! Trac…" at bounding box center [589, 211] width 446 height 213
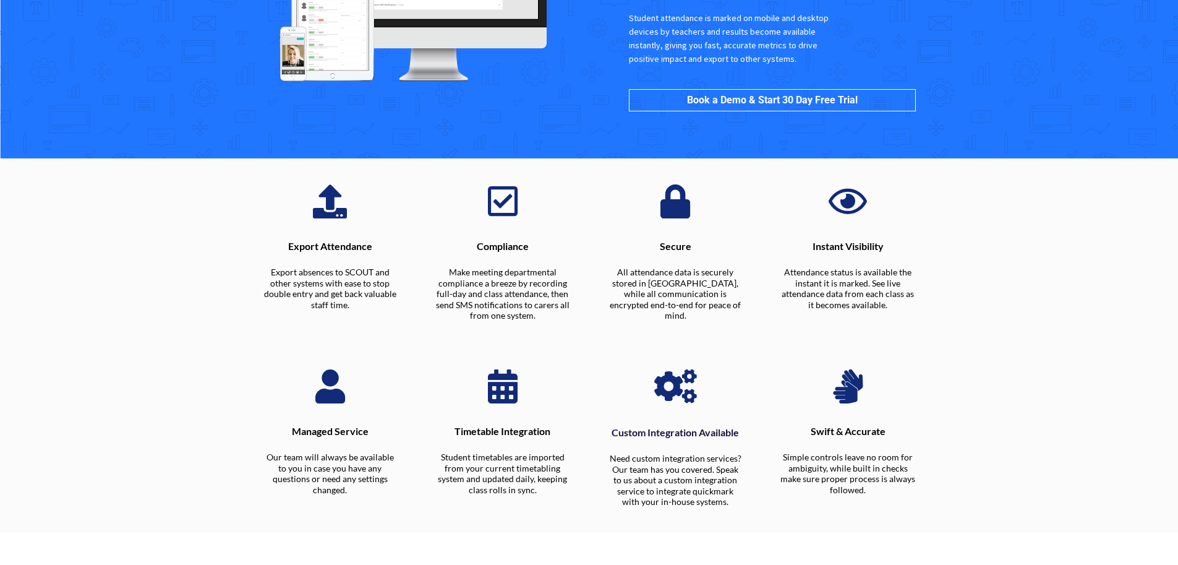
scroll to position [176, 0]
